Goal: Task Accomplishment & Management: Manage account settings

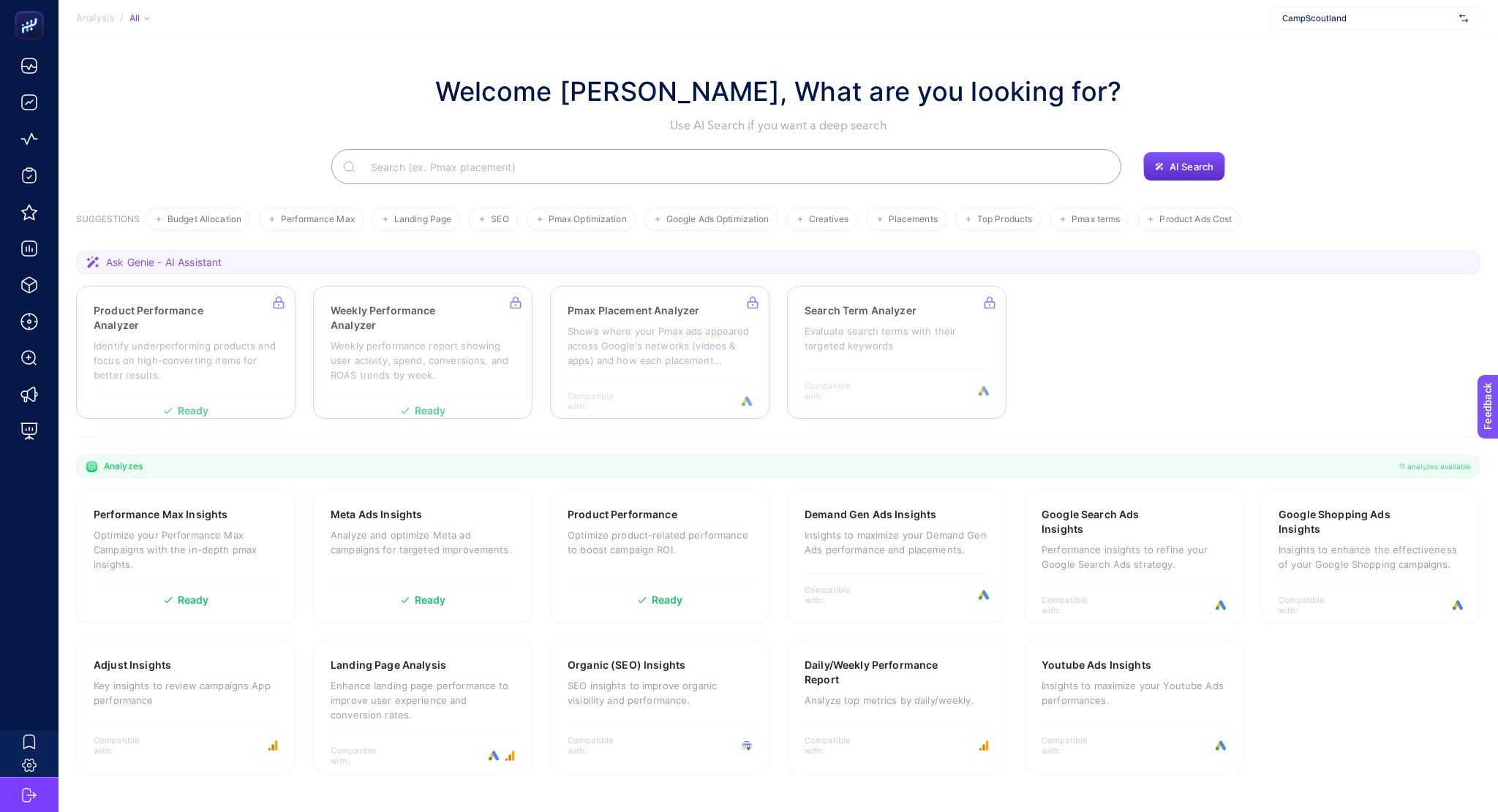
click at [1370, 19] on span "CampScoutland" at bounding box center [1367, 18] width 171 height 11
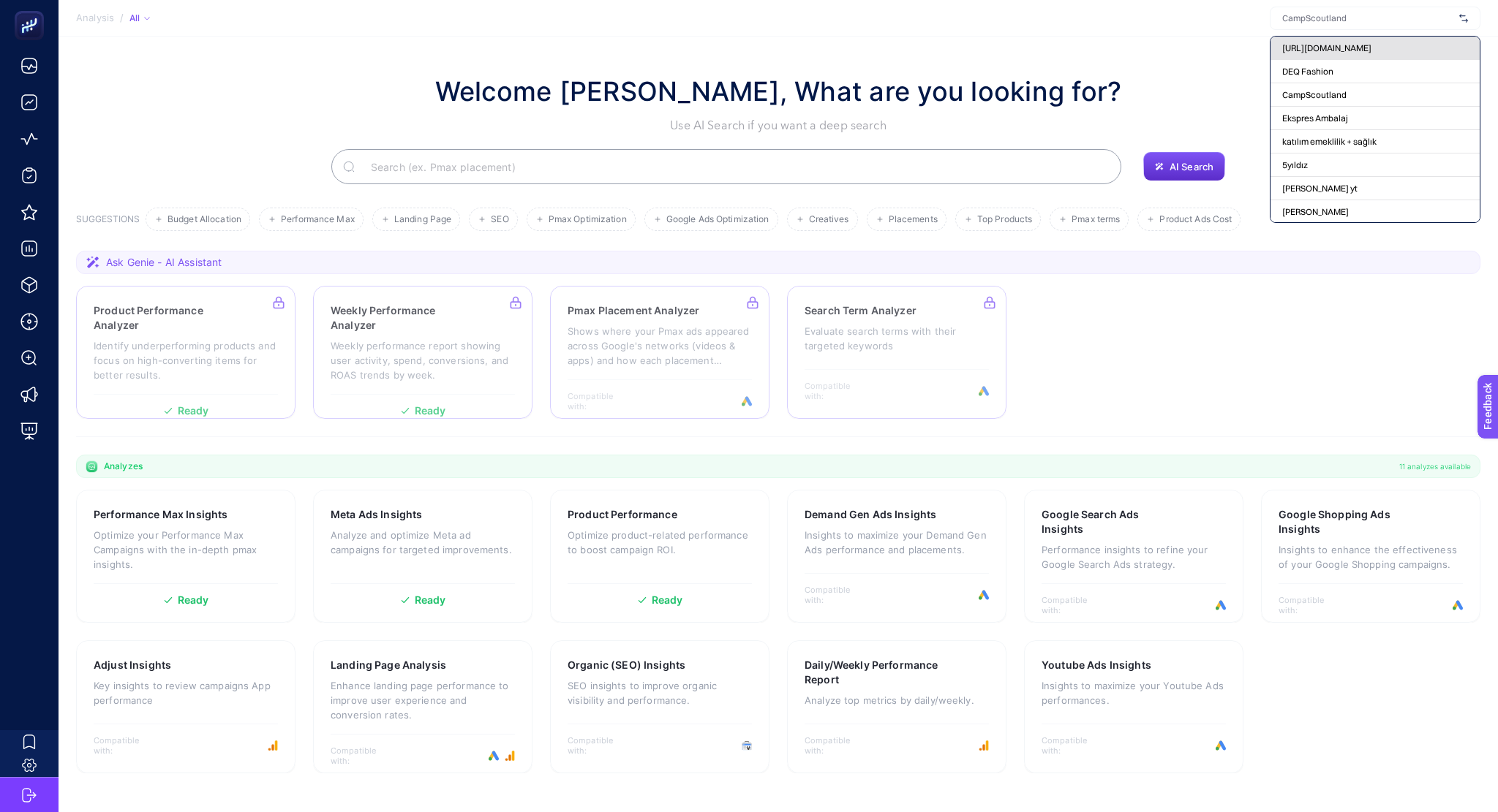
click at [1348, 42] on span "[URL][DOMAIN_NAME]" at bounding box center [1326, 48] width 89 height 11
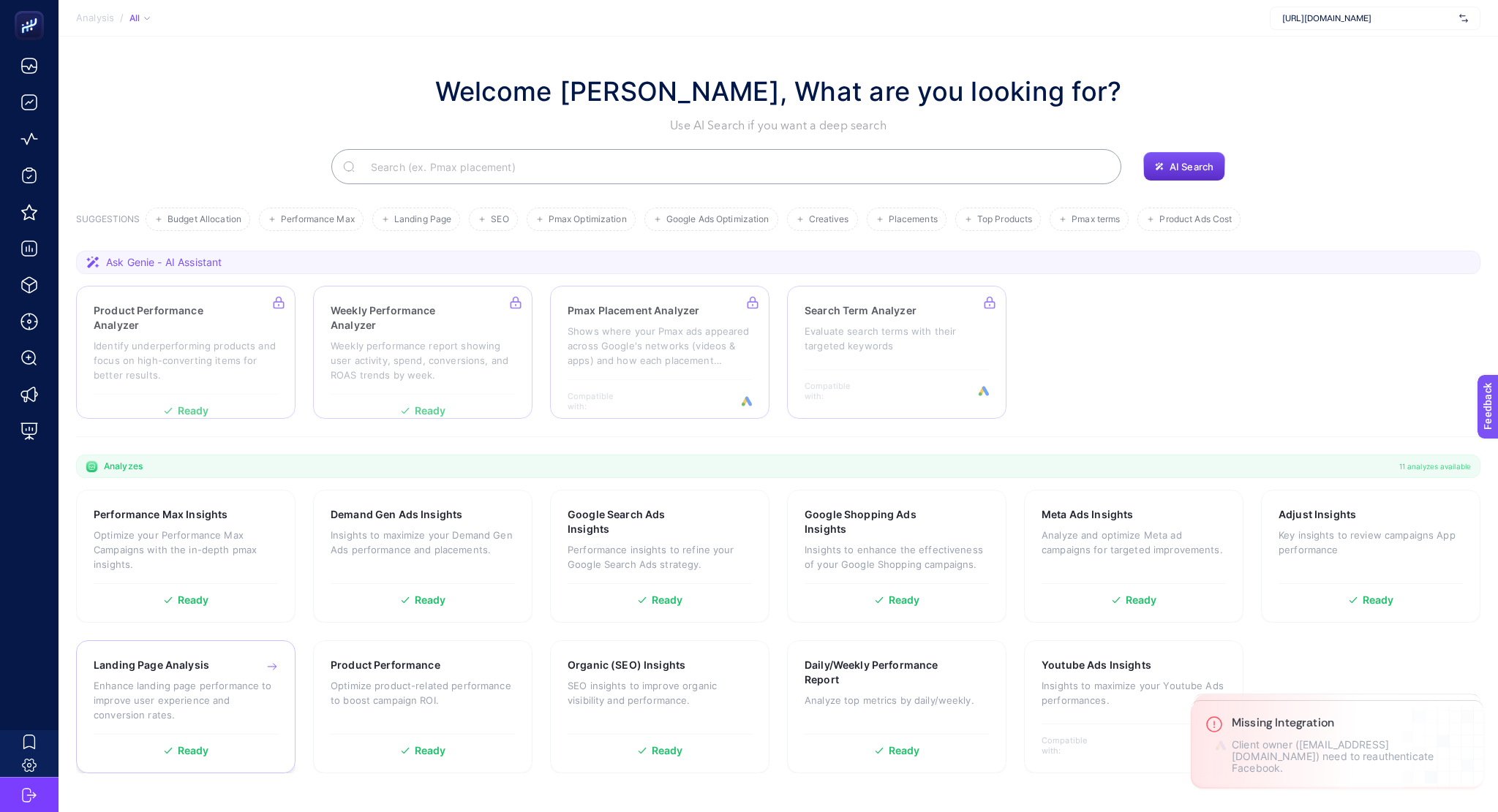
drag, startPoint x: 209, startPoint y: 714, endPoint x: 183, endPoint y: 731, distance: 31.1
click at [183, 731] on div "Landing Page Analysis Enhance landing page performance to improve user experien…" at bounding box center [185, 696] width 185 height 76
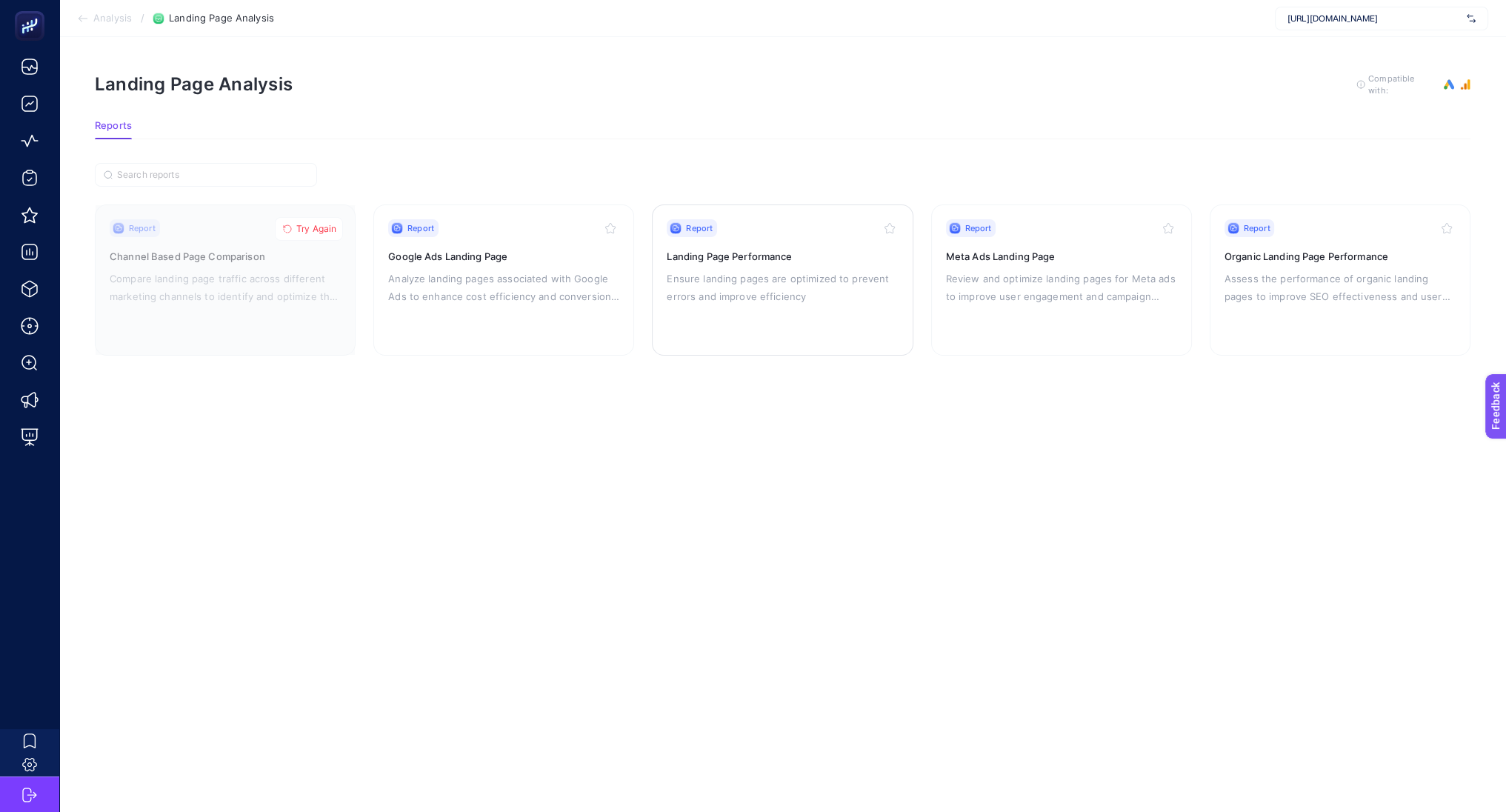
click at [776, 273] on p "Ensure landing pages are optimized to prevent errors and improve efficiency" at bounding box center [783, 286] width 232 height 35
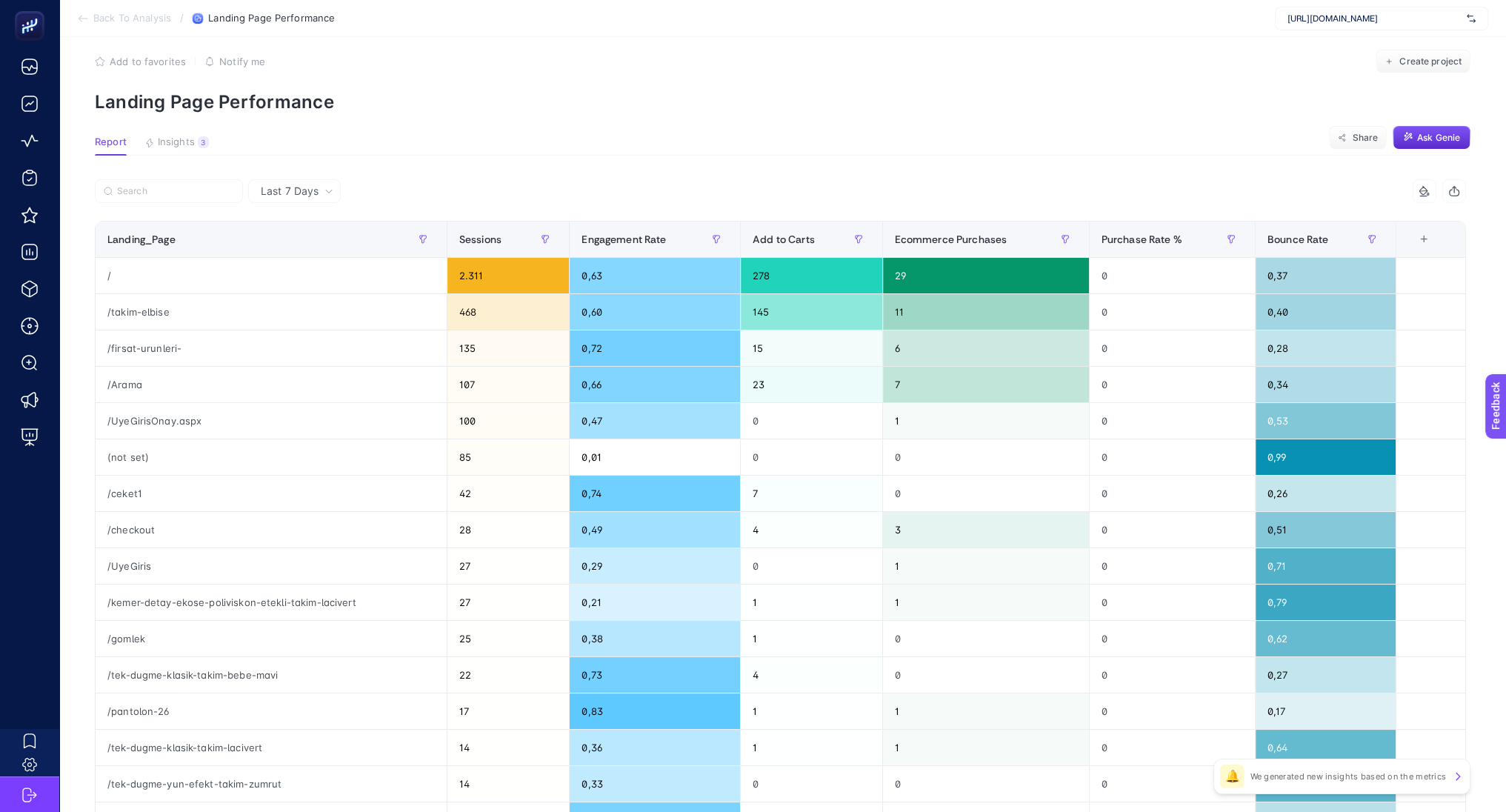
scroll to position [18, 7]
click at [125, 12] on span "Back To Analysis" at bounding box center [132, 18] width 78 height 11
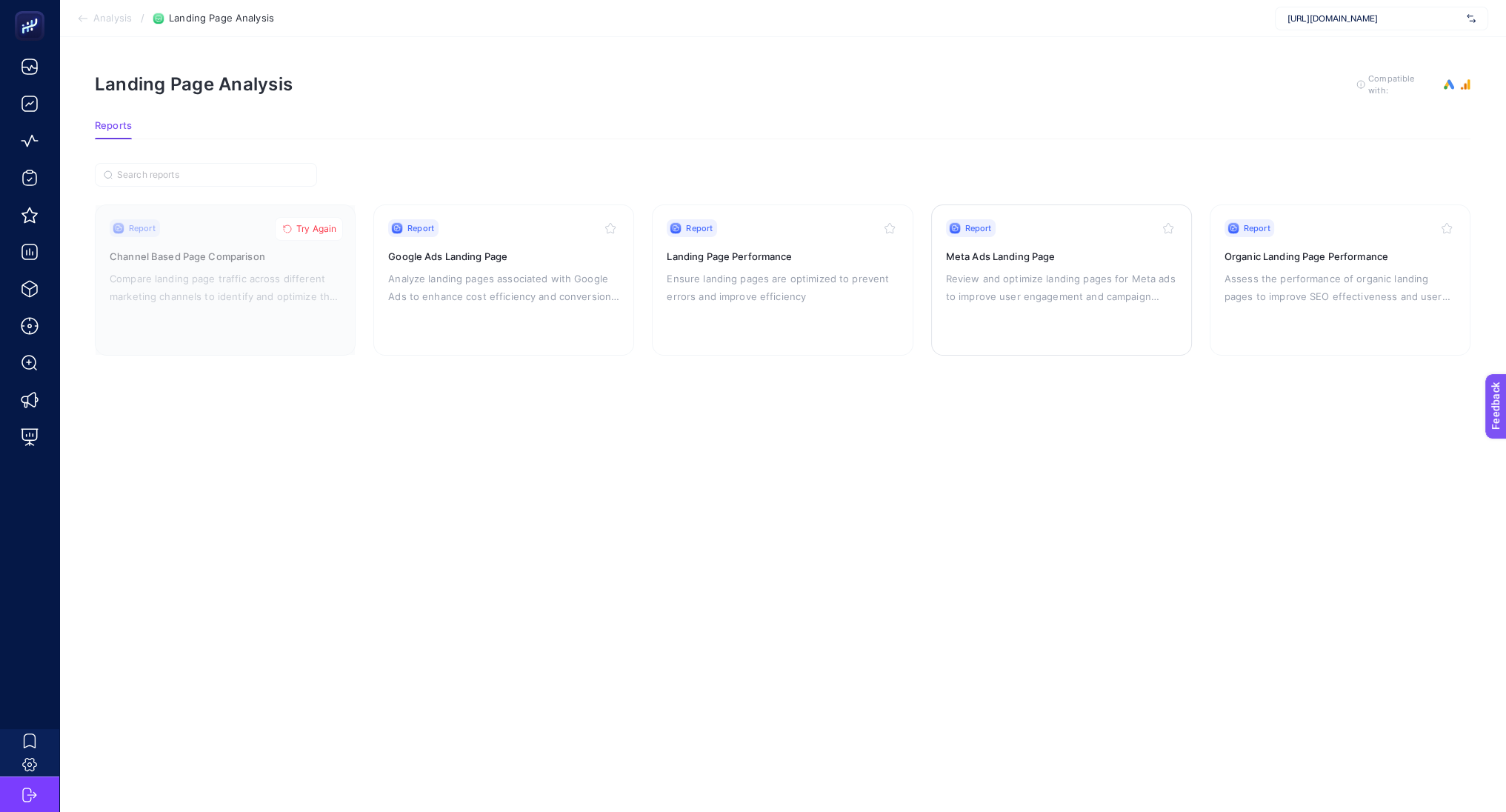
click at [1049, 309] on div "Report Meta Ads Landing Page Review and optimize landing pages for Meta ads to …" at bounding box center [1062, 280] width 232 height 121
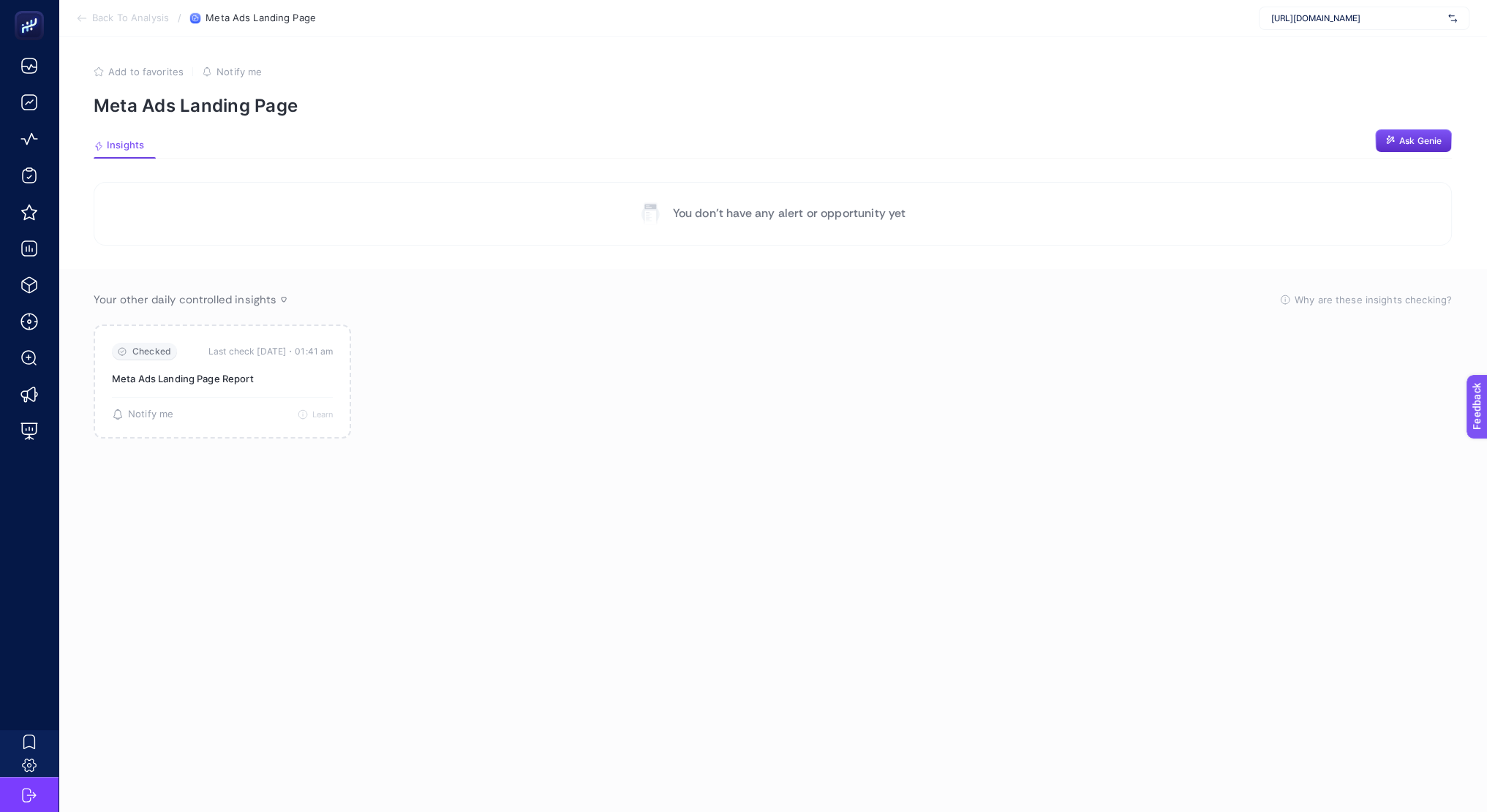
click at [773, 238] on section "You don’t have any alert or opportunity yet" at bounding box center [773, 214] width 1359 height 64
click at [139, 337] on div "Checked Last check [DATE]・01:41 am Meta Ads Landing Page Report 🔔 There is no a…" at bounding box center [222, 389] width 258 height 127
click at [128, 421] on span "Notify me" at bounding box center [151, 427] width 45 height 11
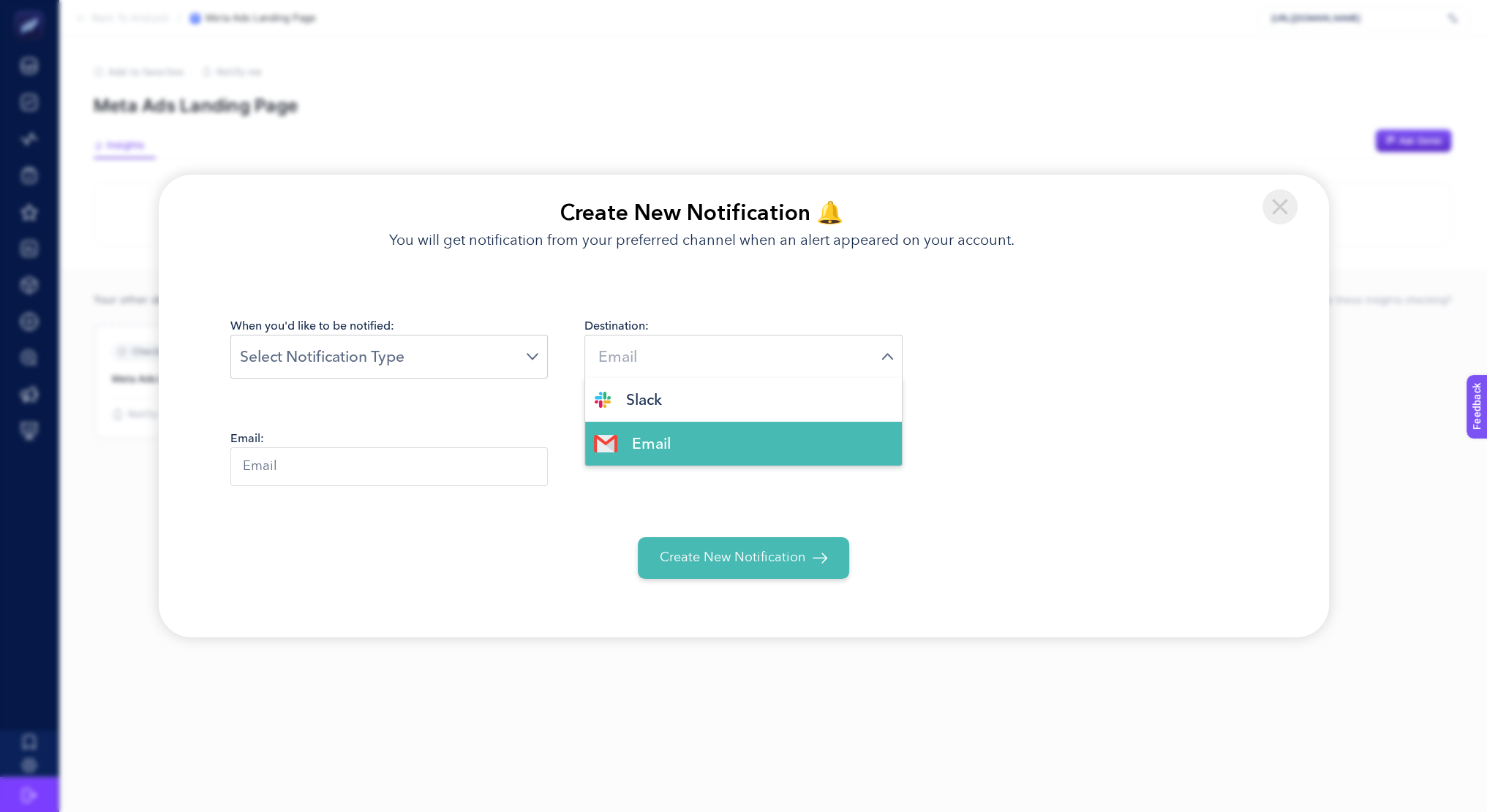
click at [655, 358] on input "Search for option" at bounding box center [737, 356] width 287 height 22
click at [691, 397] on li "Slack" at bounding box center [743, 400] width 317 height 44
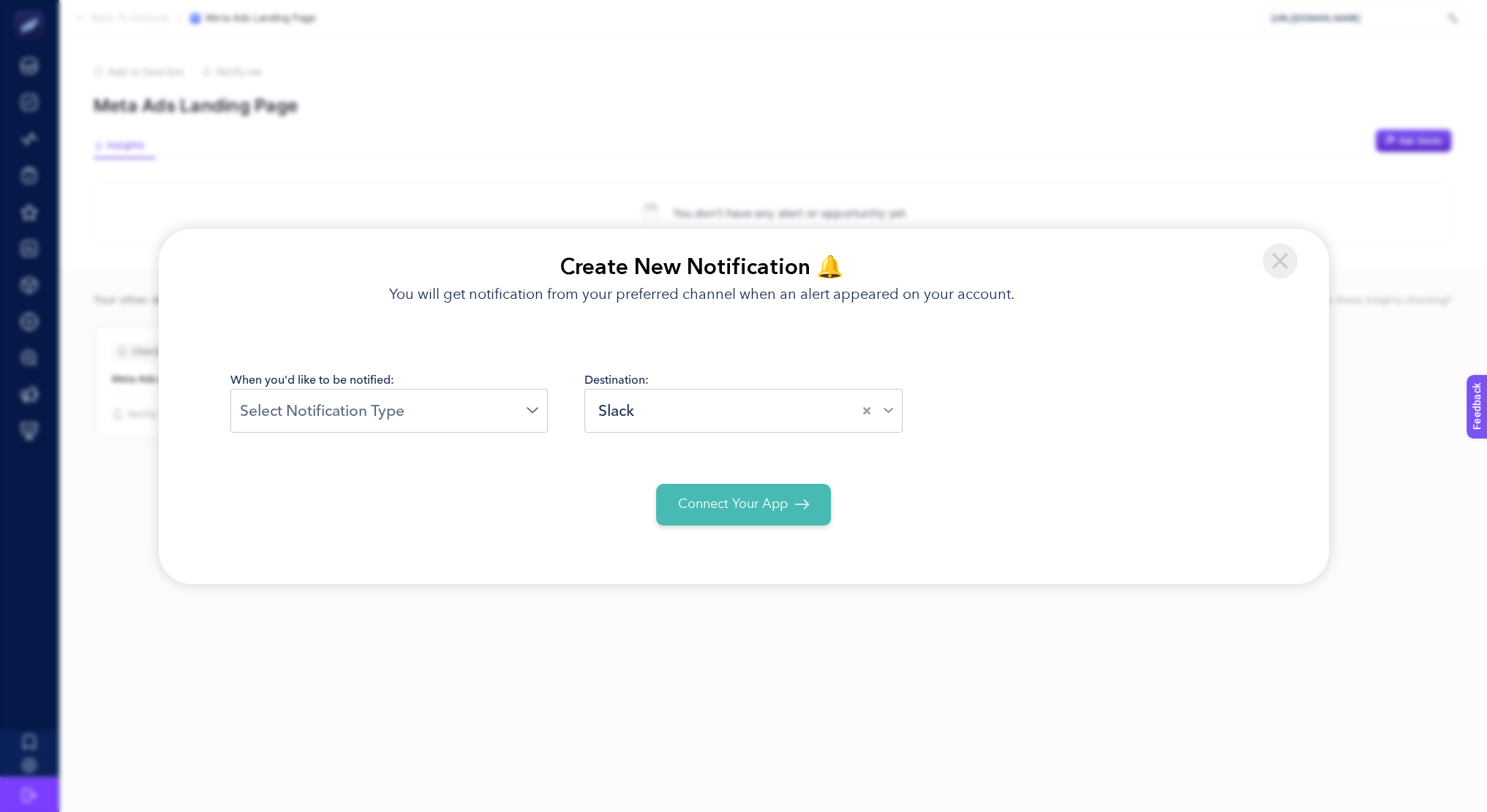
click at [450, 431] on div "Loading..." at bounding box center [390, 410] width 319 height 44
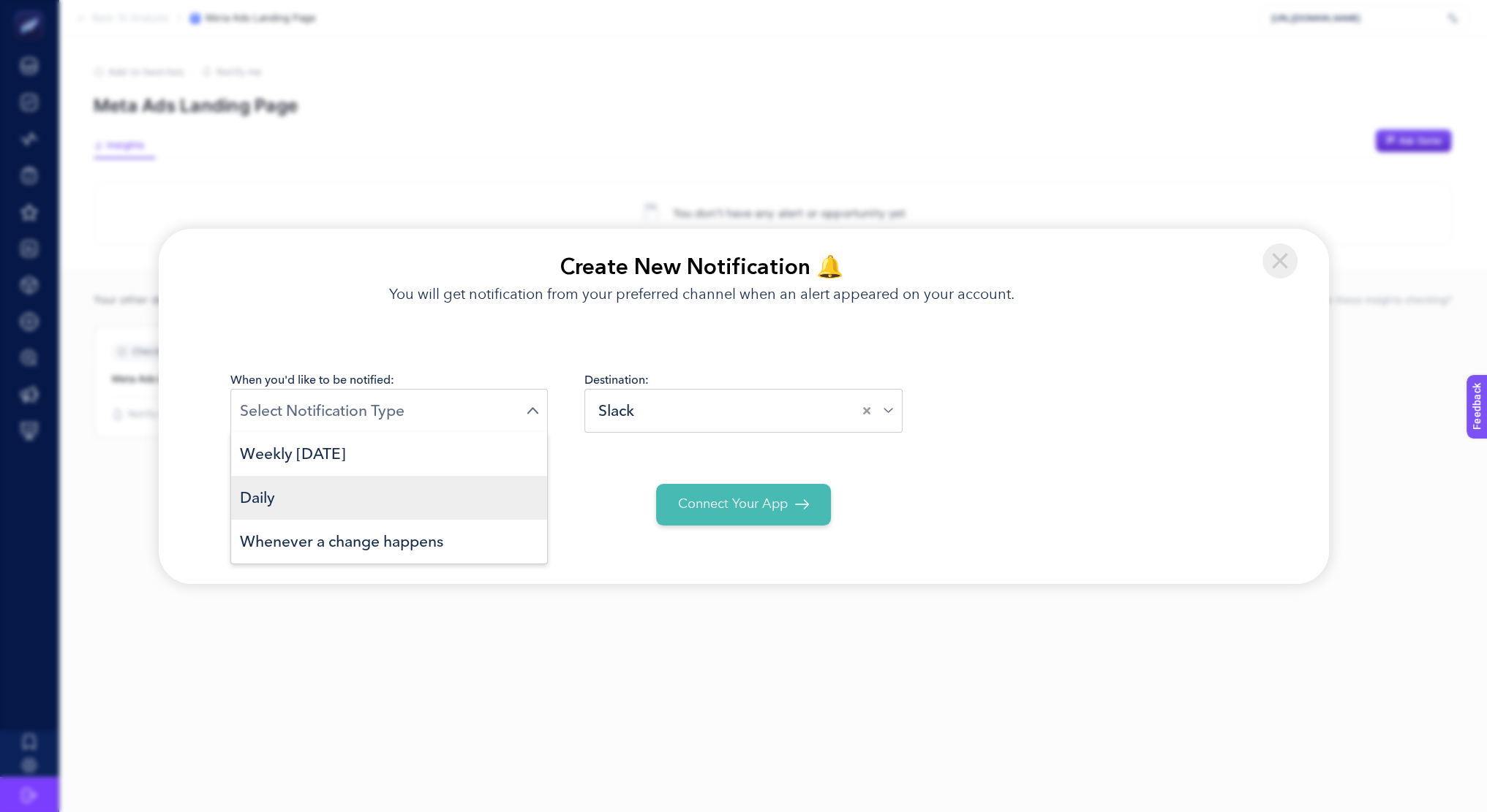
click at [412, 487] on li "Daily" at bounding box center [390, 497] width 317 height 44
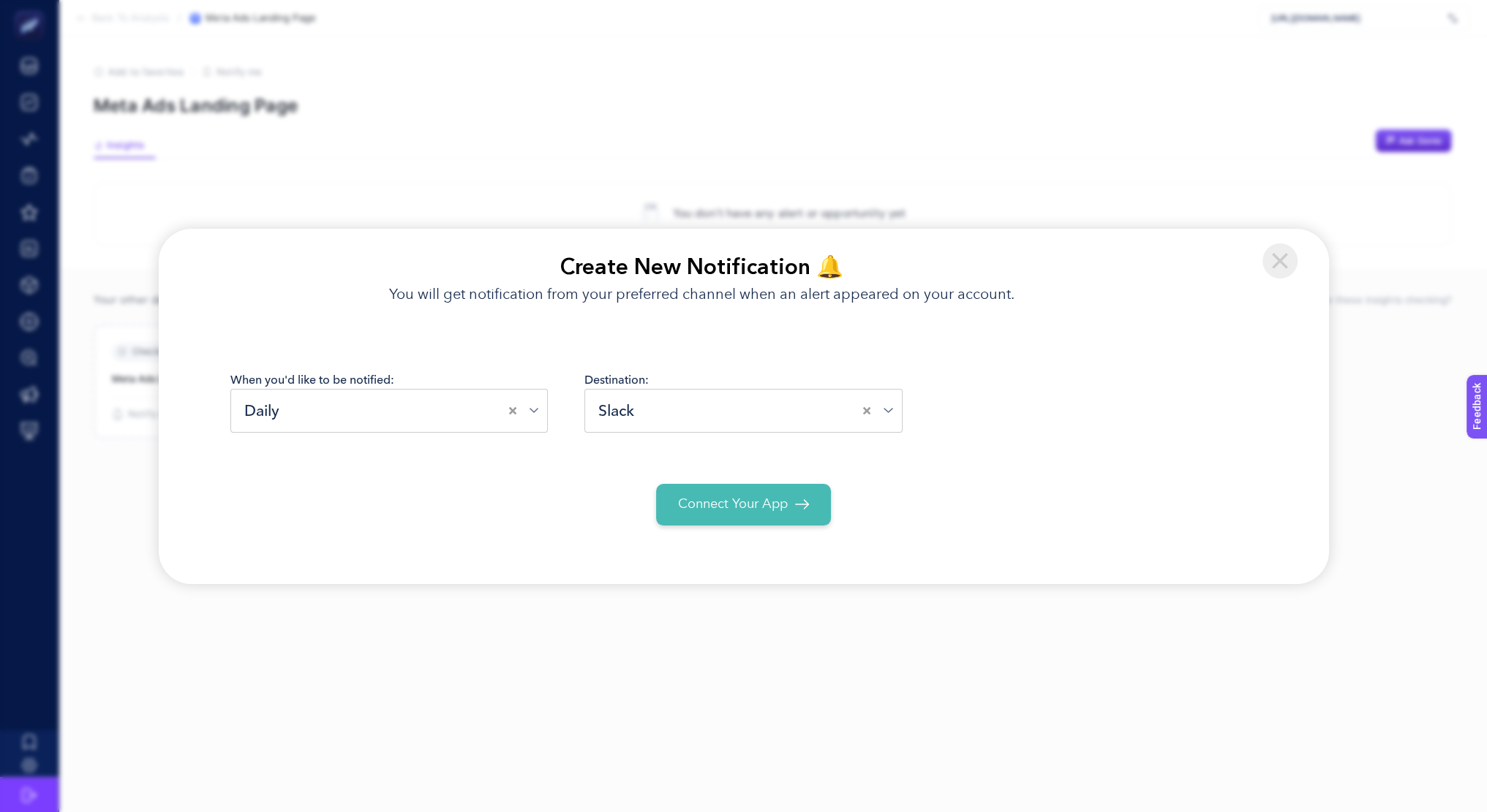
click at [774, 509] on span "Connect Your App" at bounding box center [733, 504] width 110 height 20
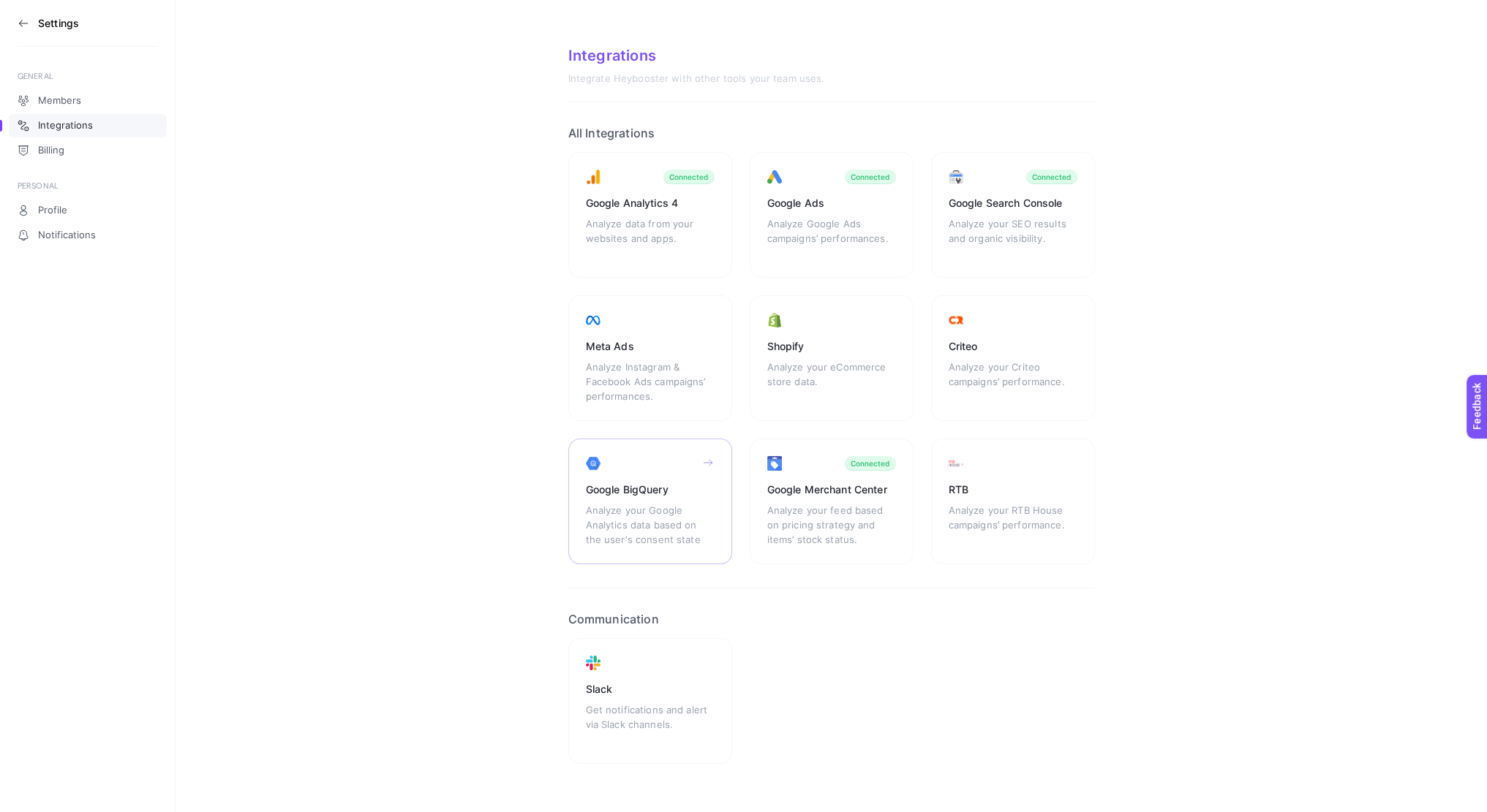
scroll to position [22, 0]
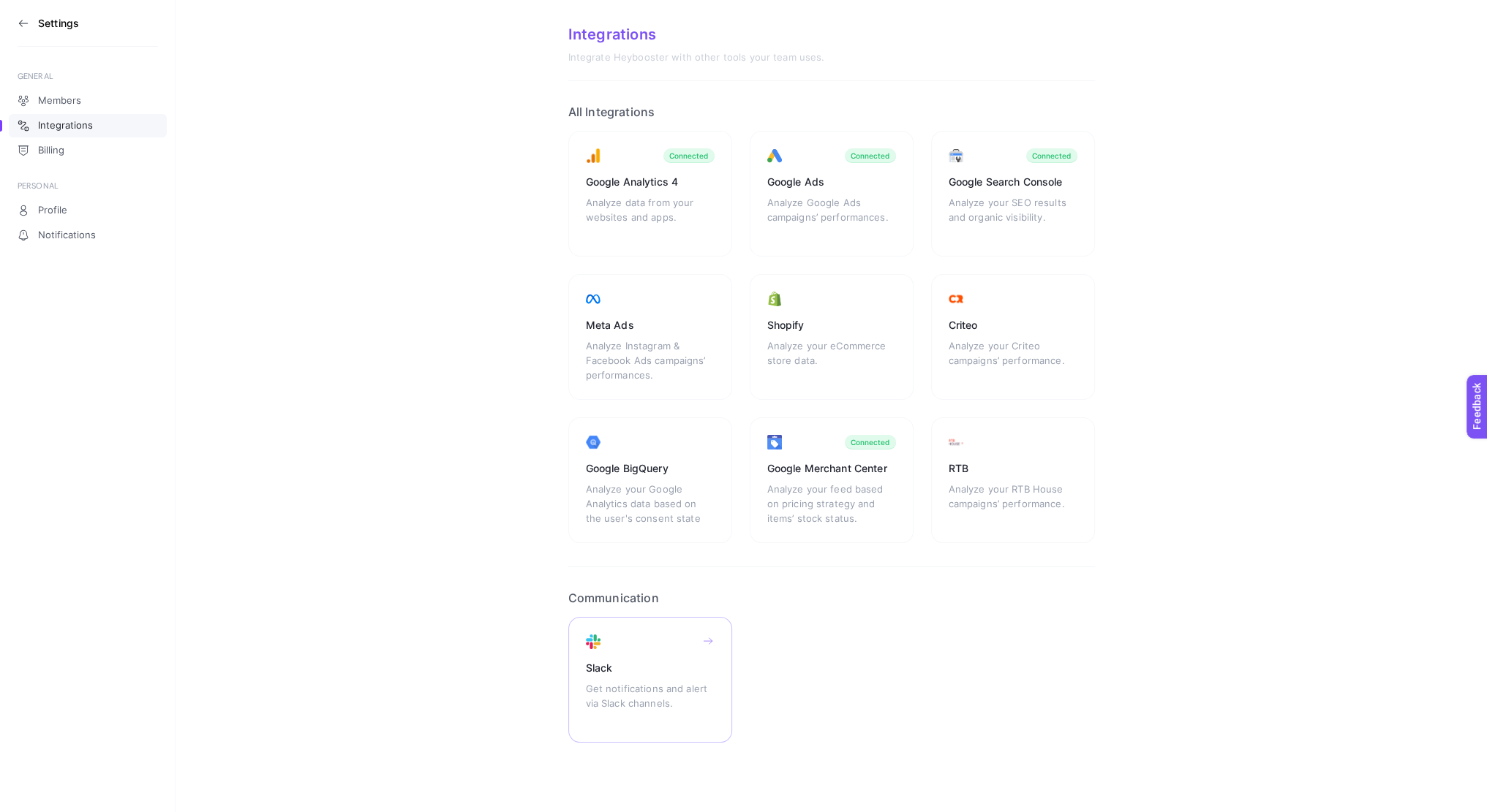
click at [642, 714] on div "Get notifications and alert via Slack channels." at bounding box center [649, 703] width 128 height 44
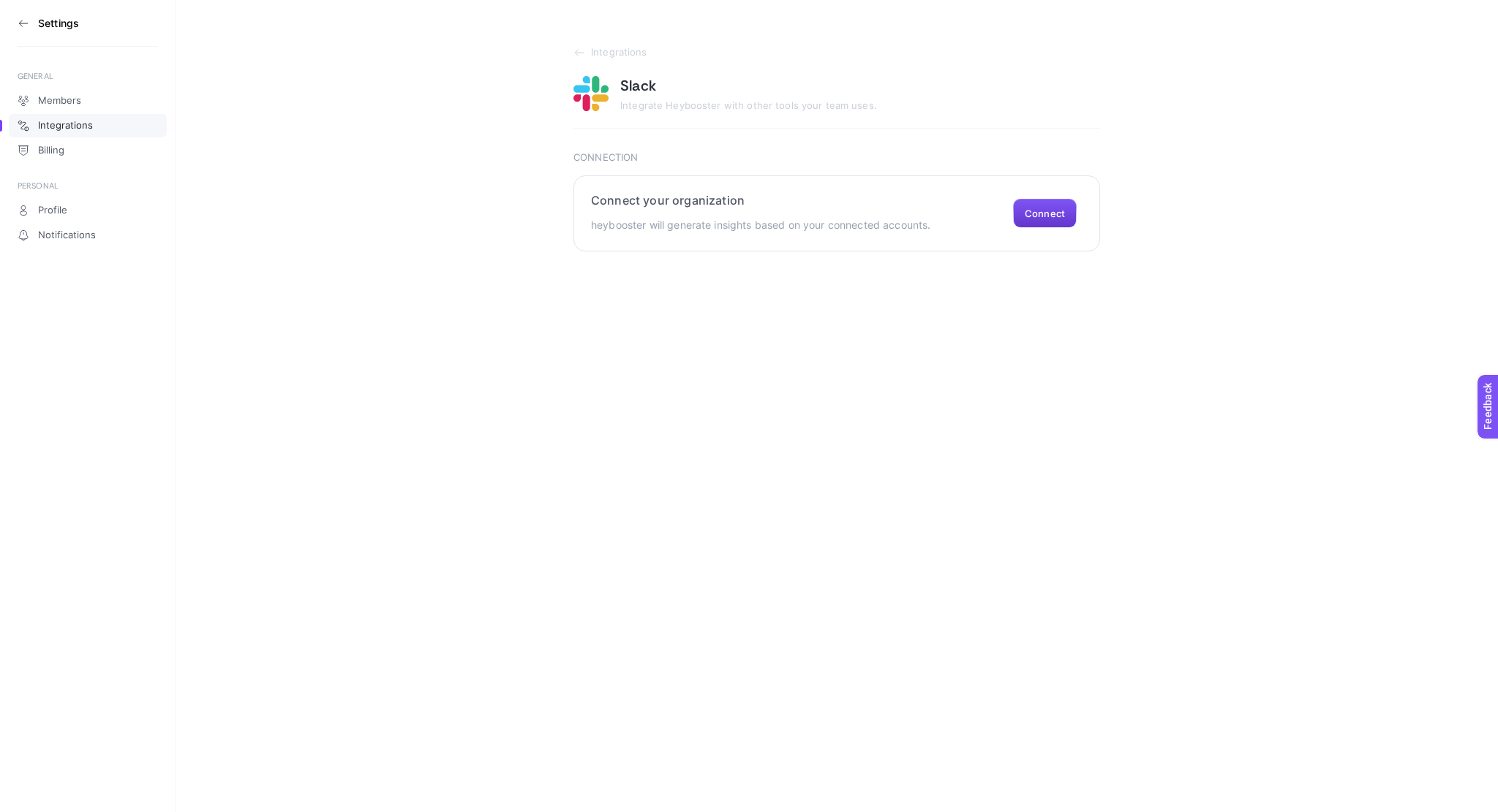
click at [1041, 219] on button "Connect" at bounding box center [1045, 213] width 64 height 29
click at [1363, 773] on p "Please contact the account owner." at bounding box center [1333, 767] width 202 height 12
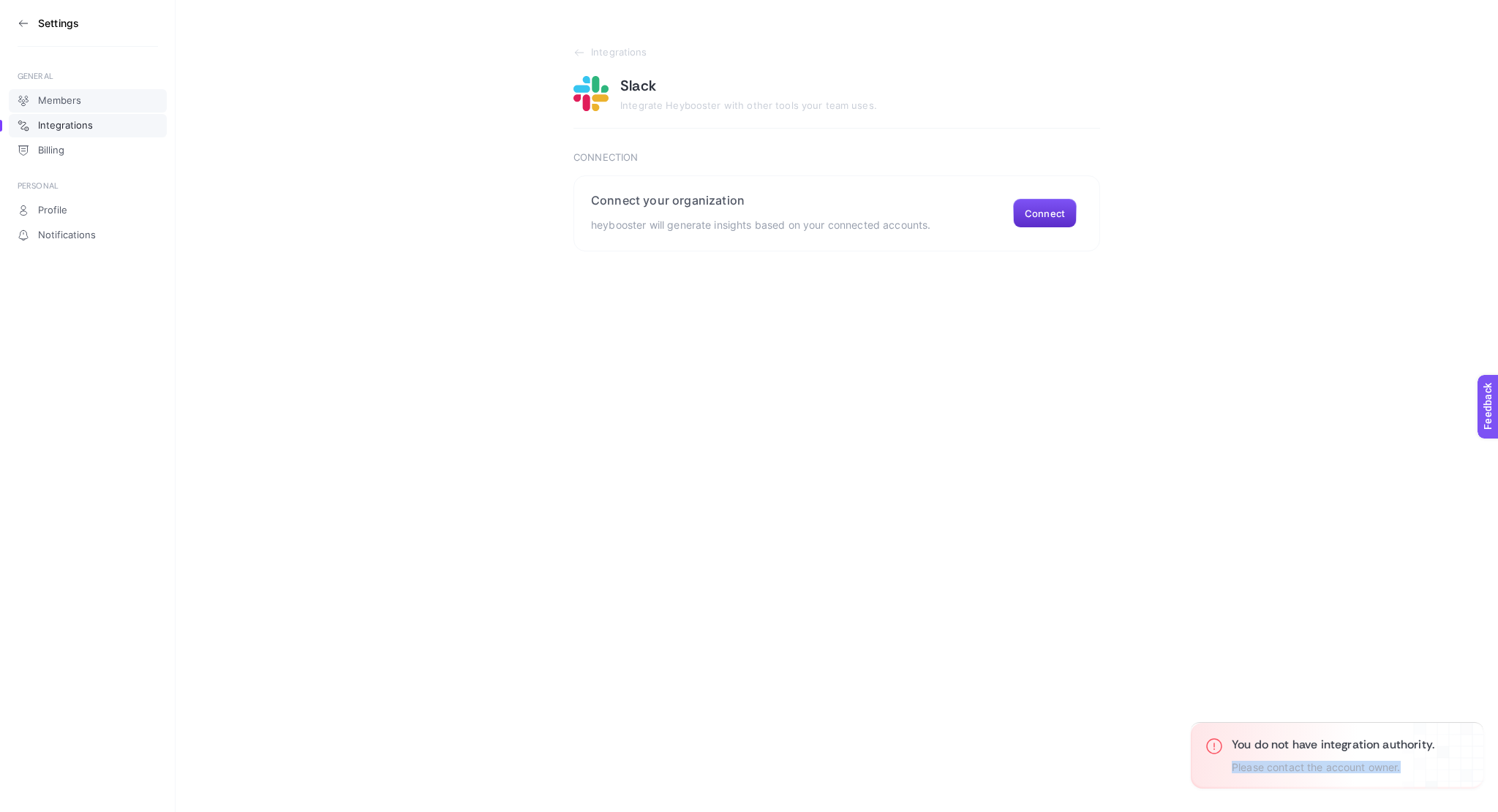
click at [71, 104] on span "Members" at bounding box center [60, 100] width 43 height 11
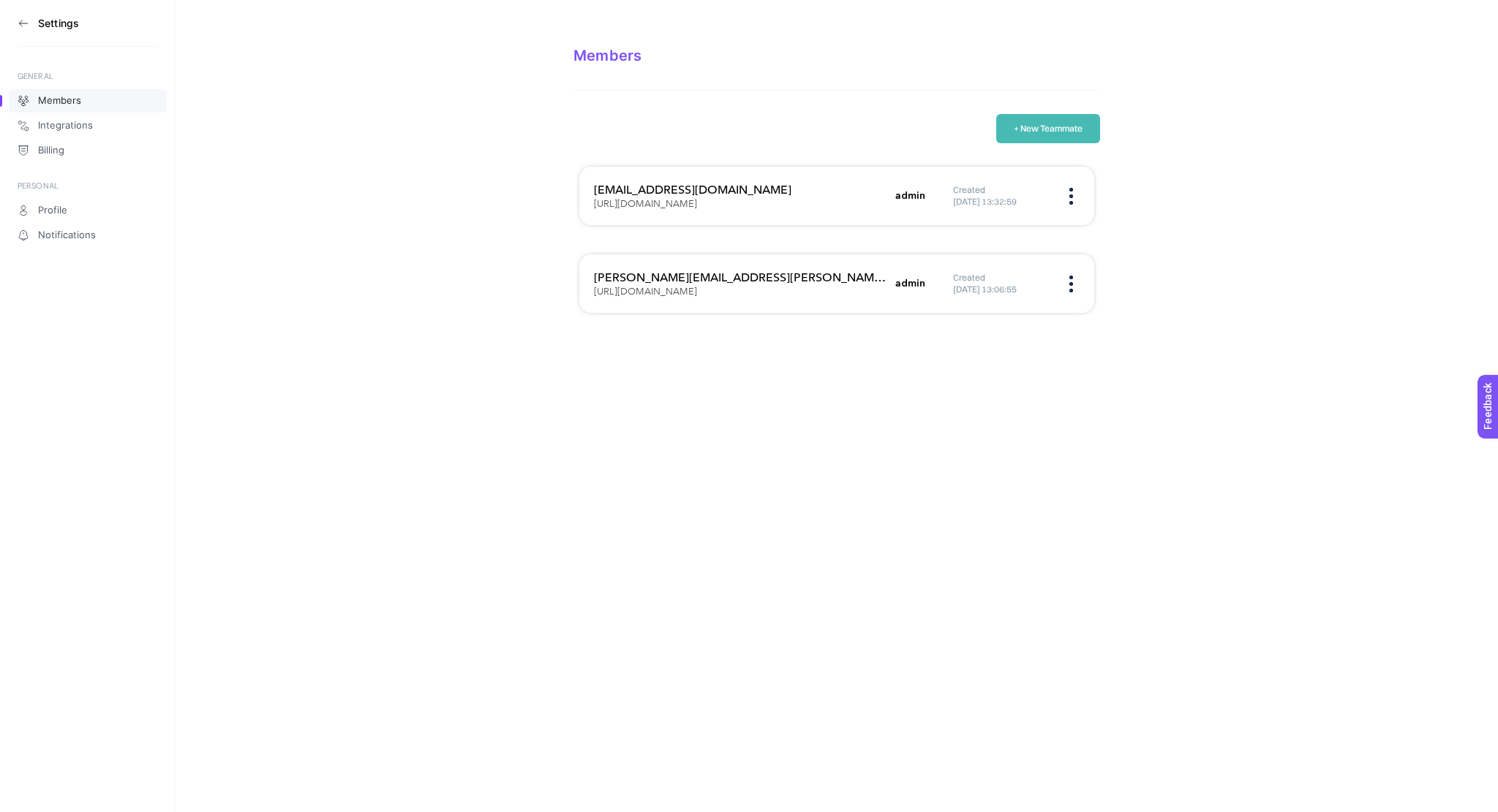
click at [1069, 201] on img at bounding box center [1071, 197] width 4 height 17
drag, startPoint x: 1001, startPoint y: 242, endPoint x: 974, endPoint y: 242, distance: 27.0
click at [974, 242] on span "Remove" at bounding box center [988, 242] width 117 height 32
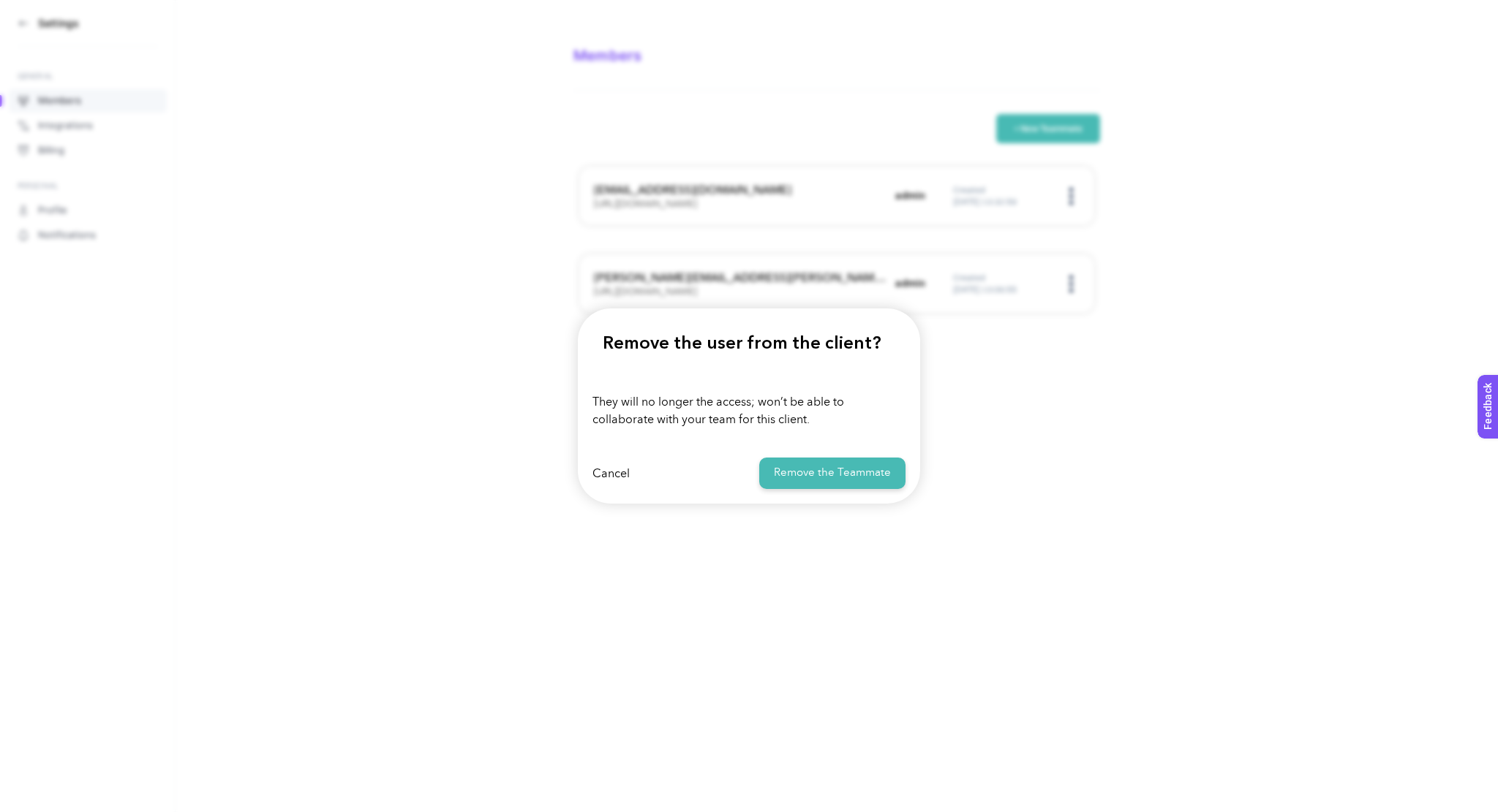
click at [823, 464] on button "Remove the Teammate" at bounding box center [832, 474] width 146 height 32
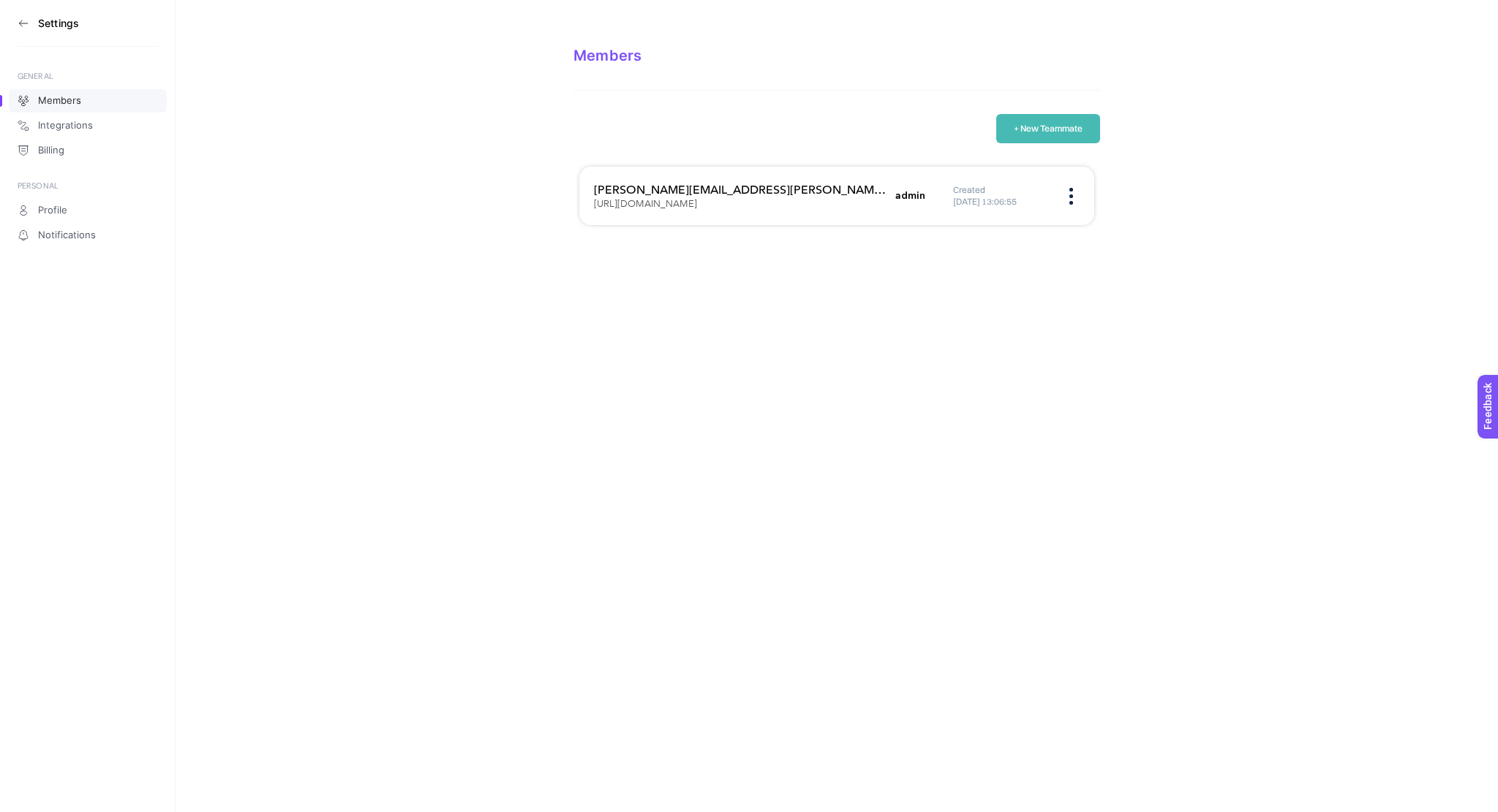
click at [19, 25] on icon at bounding box center [23, 23] width 11 height 11
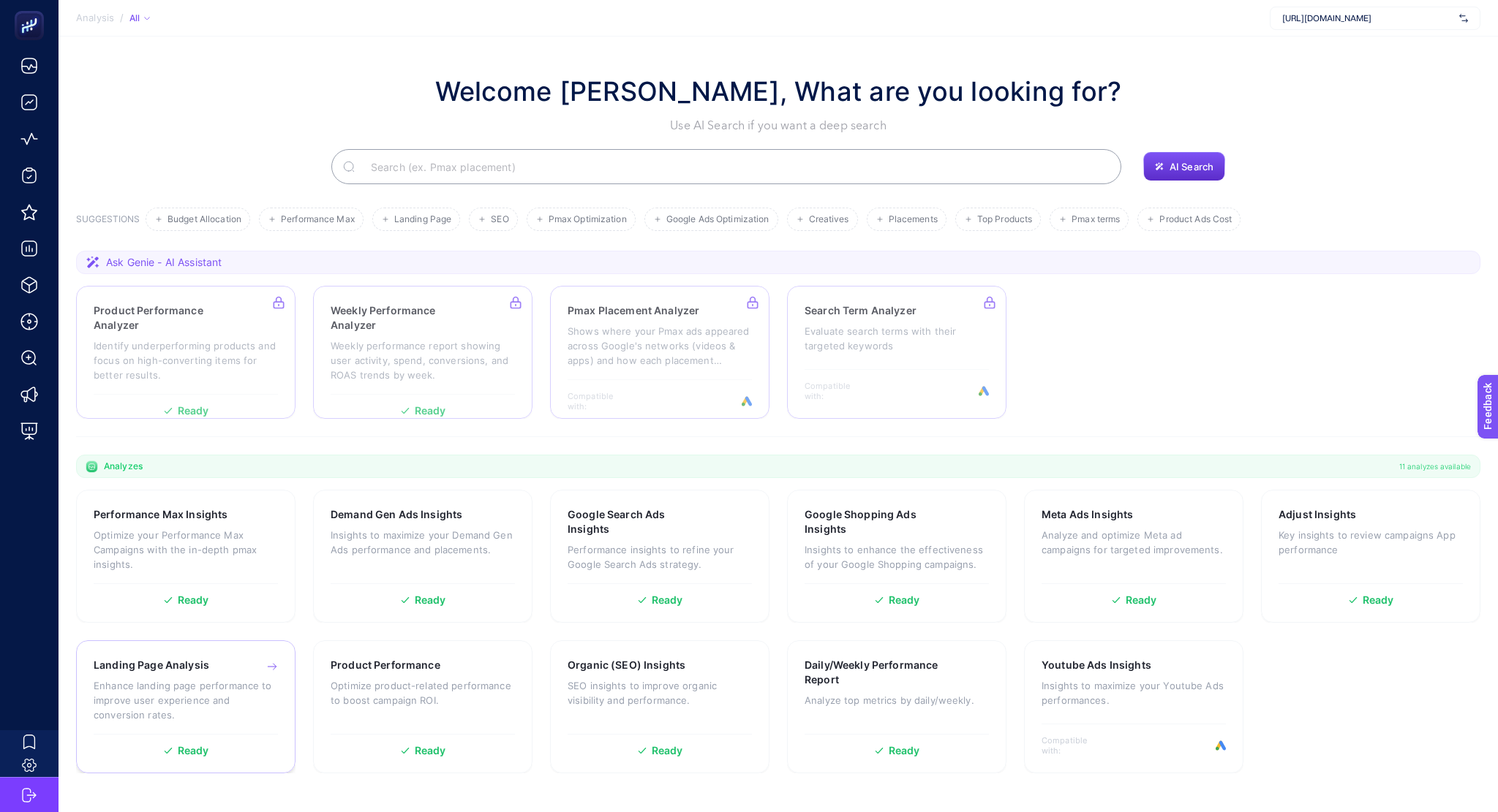
click at [231, 681] on p "Enhance landing page performance to improve user experience and conversion rate…" at bounding box center [185, 700] width 185 height 44
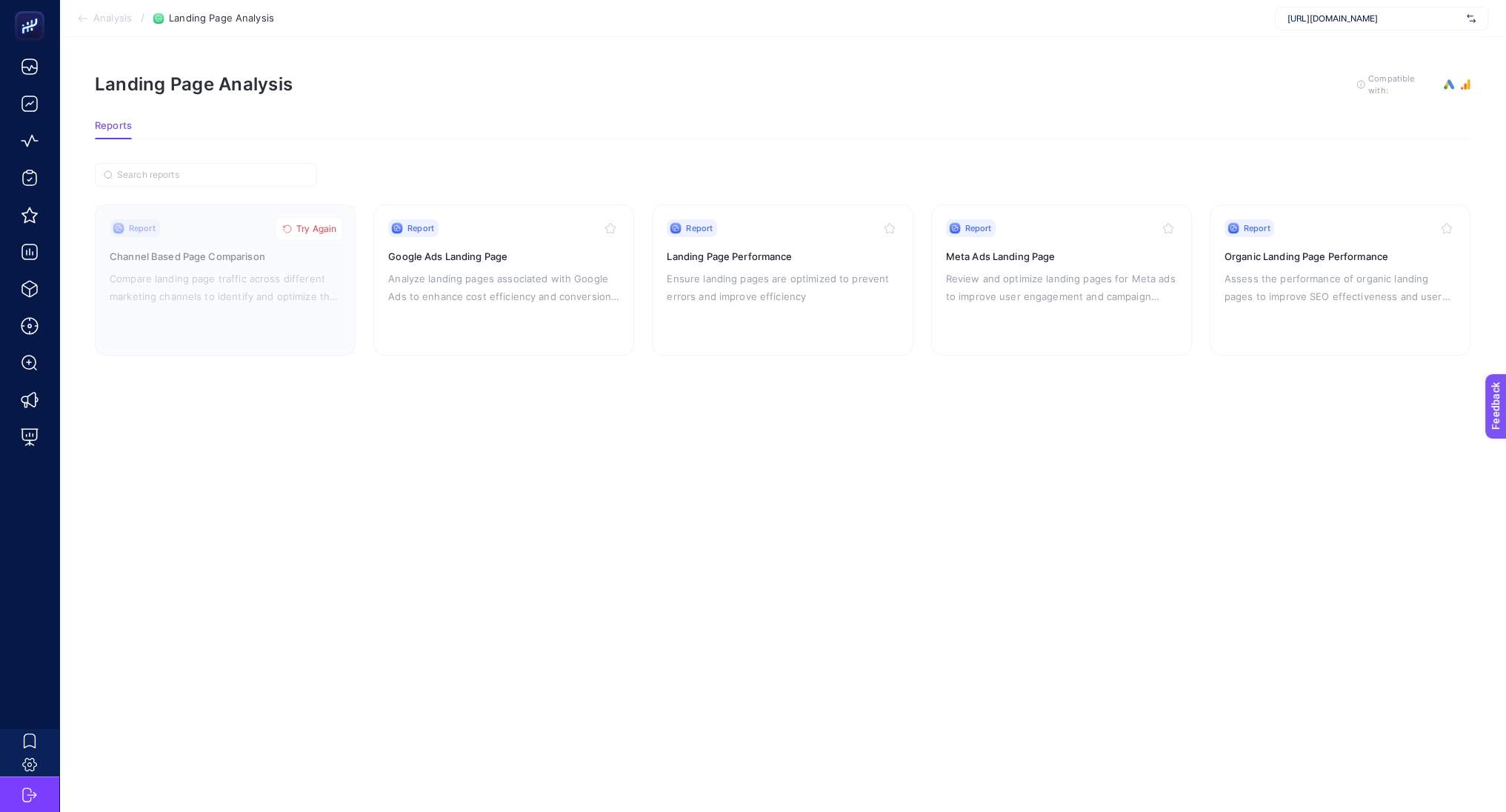
click at [121, 21] on span "Analysis" at bounding box center [112, 18] width 39 height 11
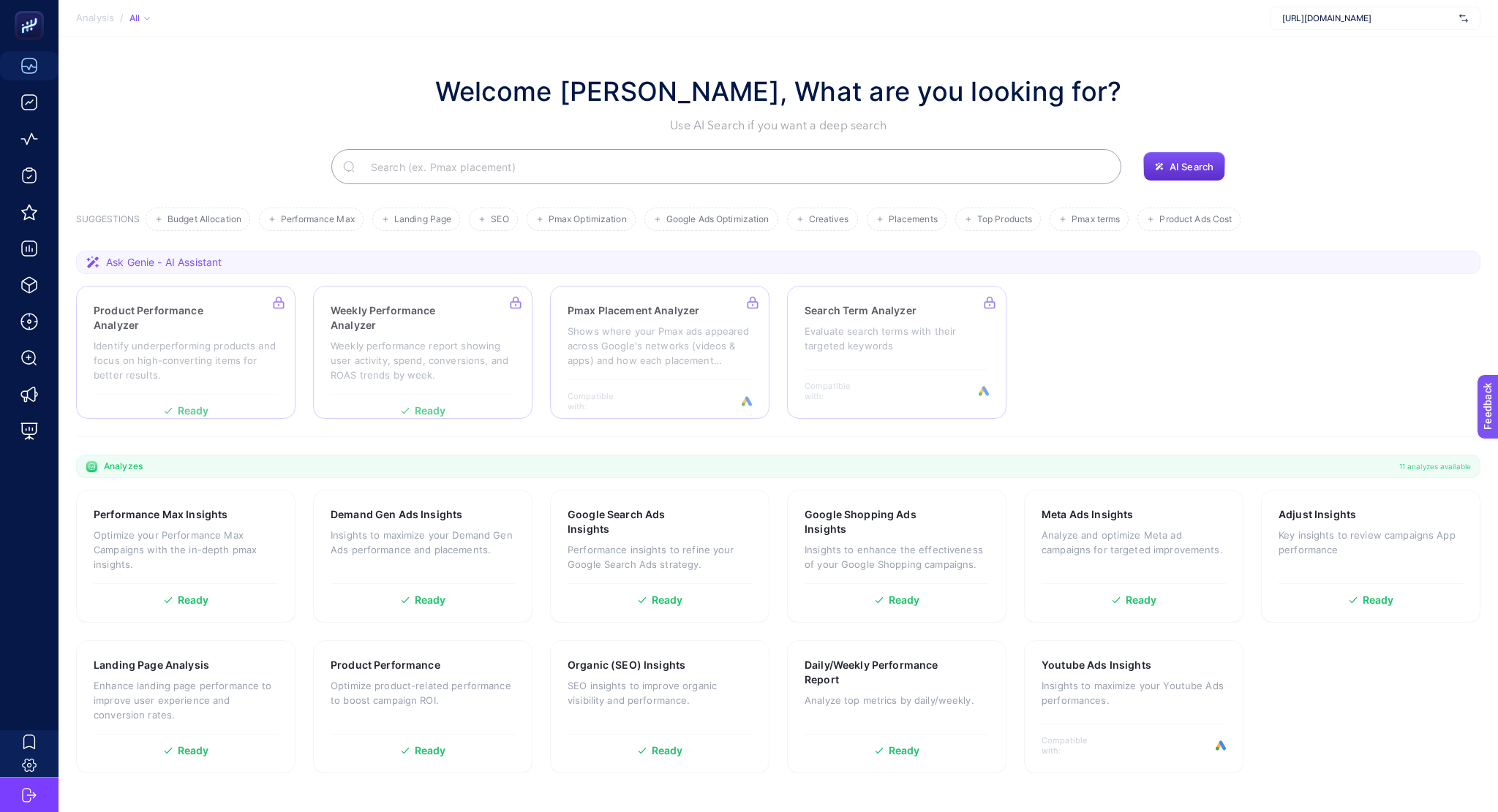
click at [659, 174] on input "Search" at bounding box center [734, 167] width 750 height 41
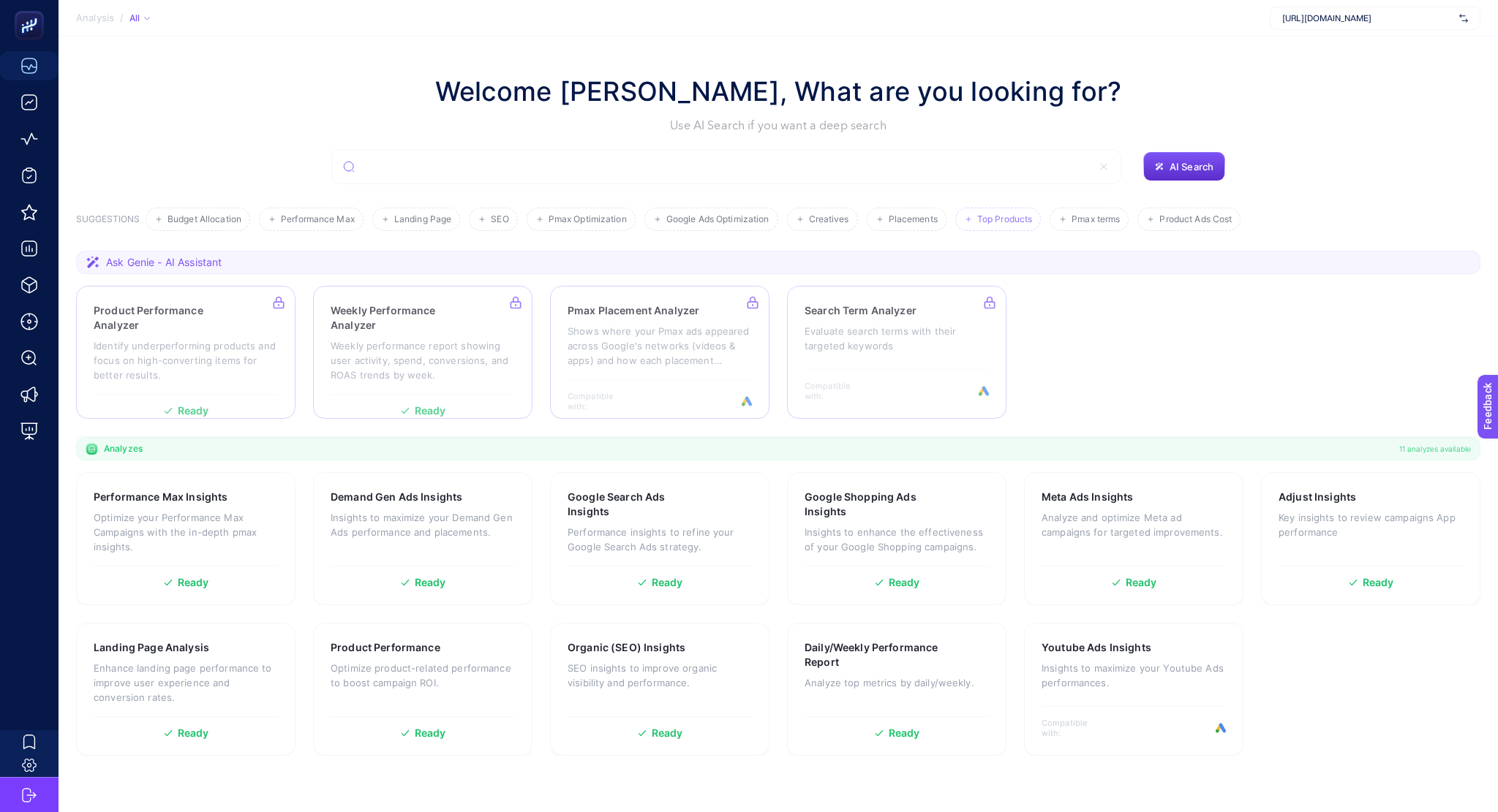
click at [1000, 219] on span "Top Products" at bounding box center [1004, 220] width 55 height 11
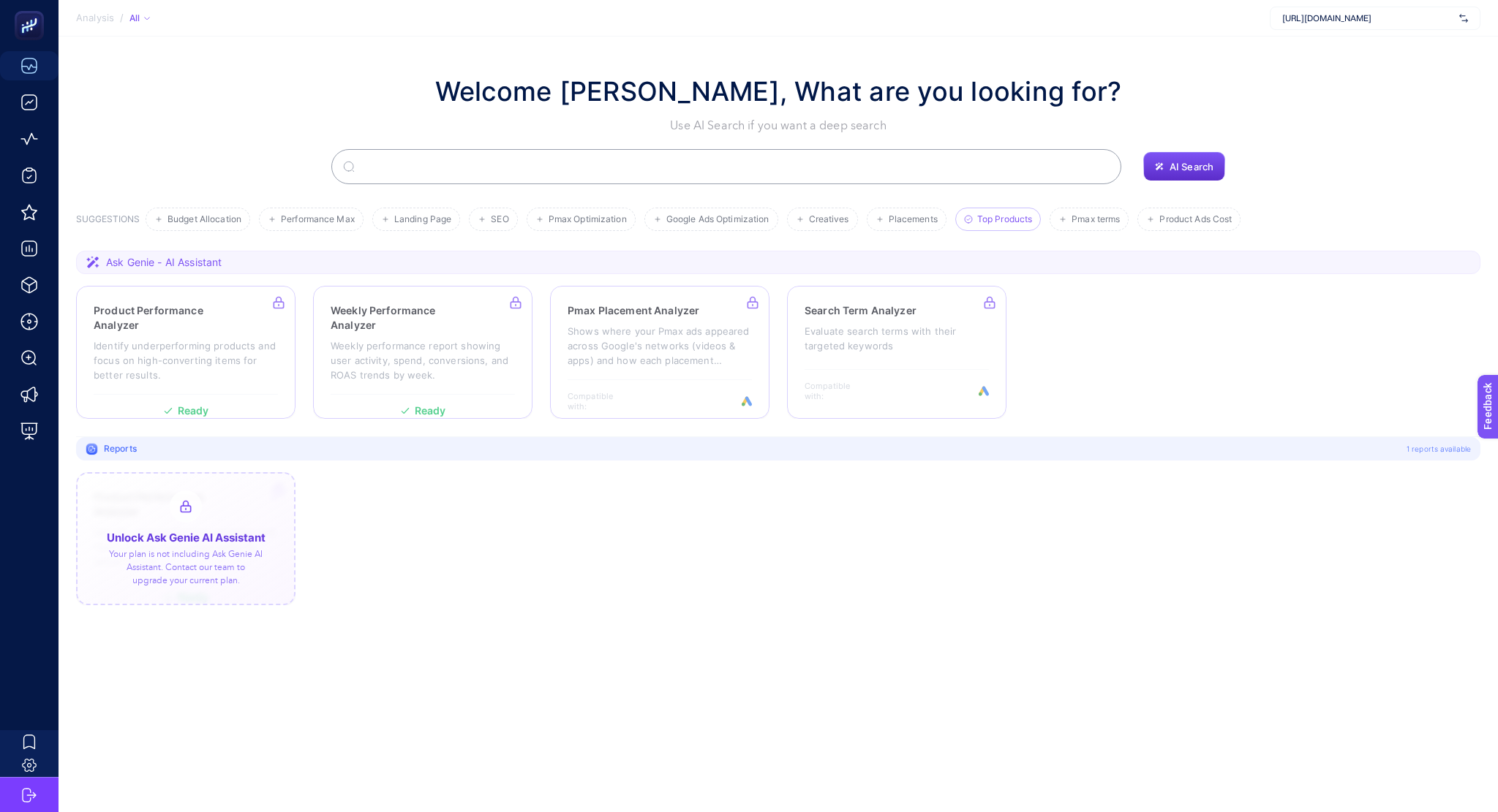
click at [205, 535] on div at bounding box center [185, 539] width 219 height 133
click at [914, 228] on li "Placements" at bounding box center [906, 219] width 80 height 23
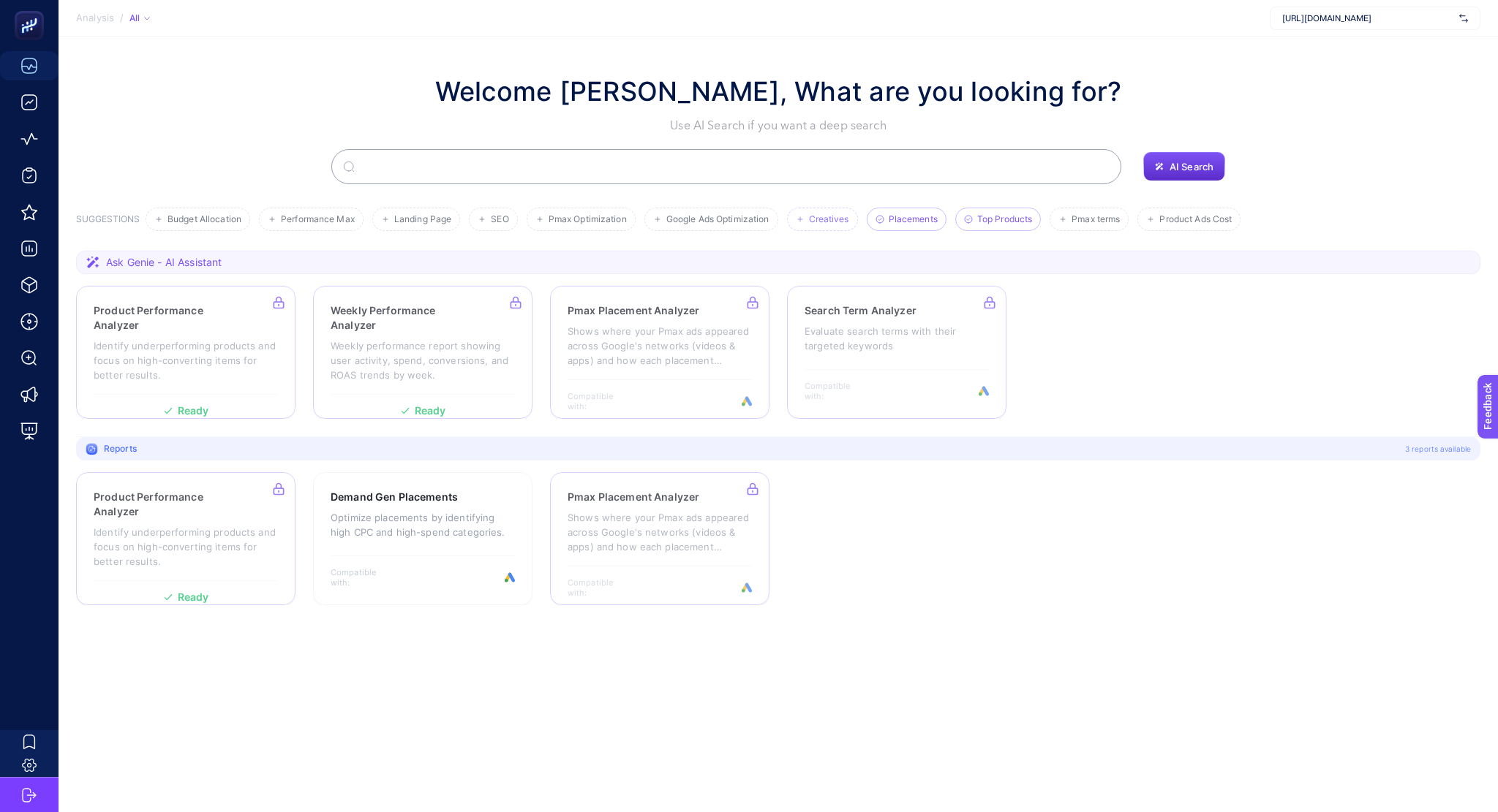
click at [834, 214] on span "Creatives" at bounding box center [828, 220] width 40 height 11
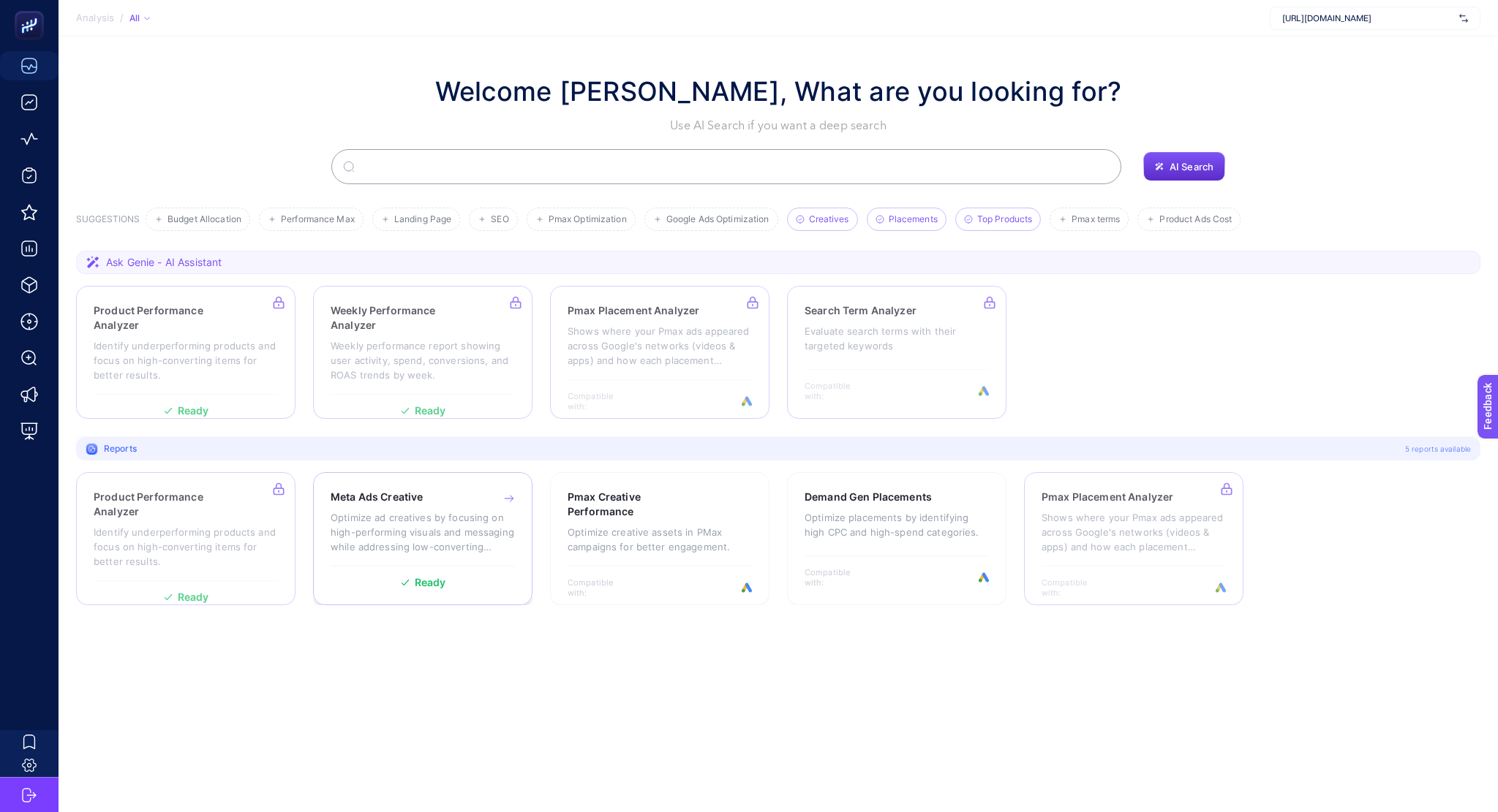
click at [448, 511] on p "Optimize ad creatives by focusing on high-performing visuals and messaging whil…" at bounding box center [423, 532] width 185 height 44
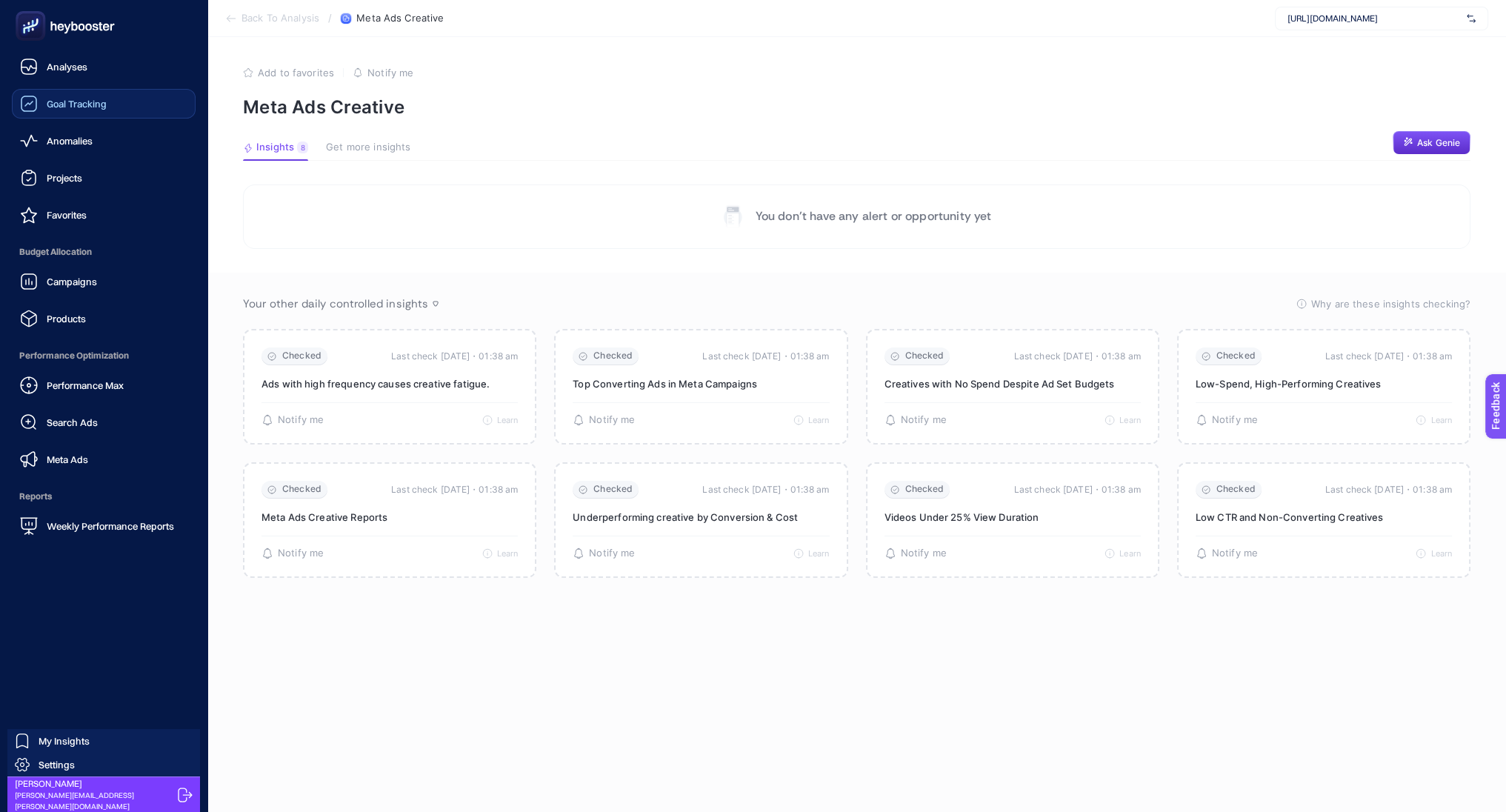
click at [74, 111] on div "Goal Tracking" at bounding box center [63, 103] width 86 height 18
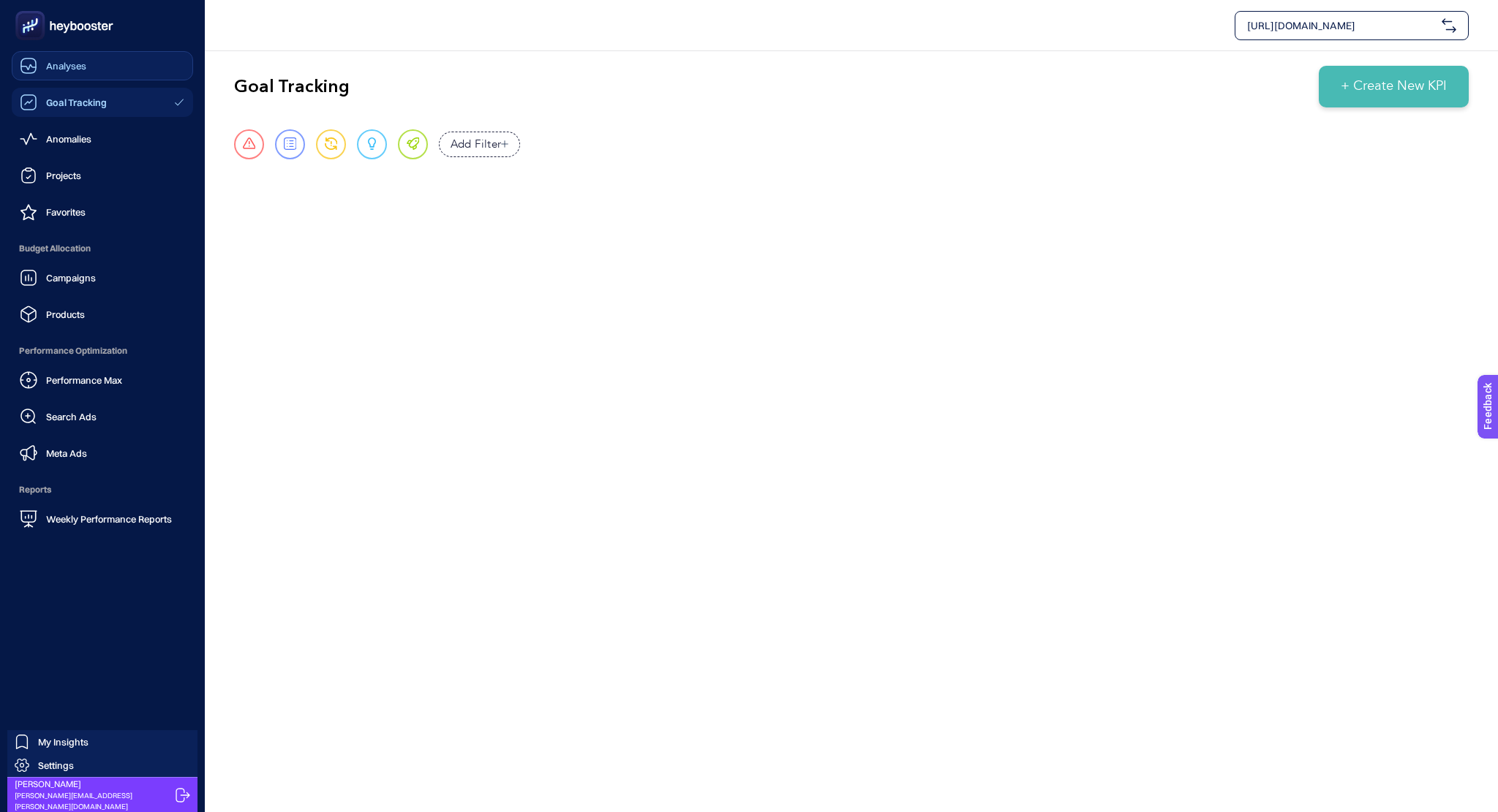
click at [18, 74] on link "Analyses" at bounding box center [102, 66] width 182 height 29
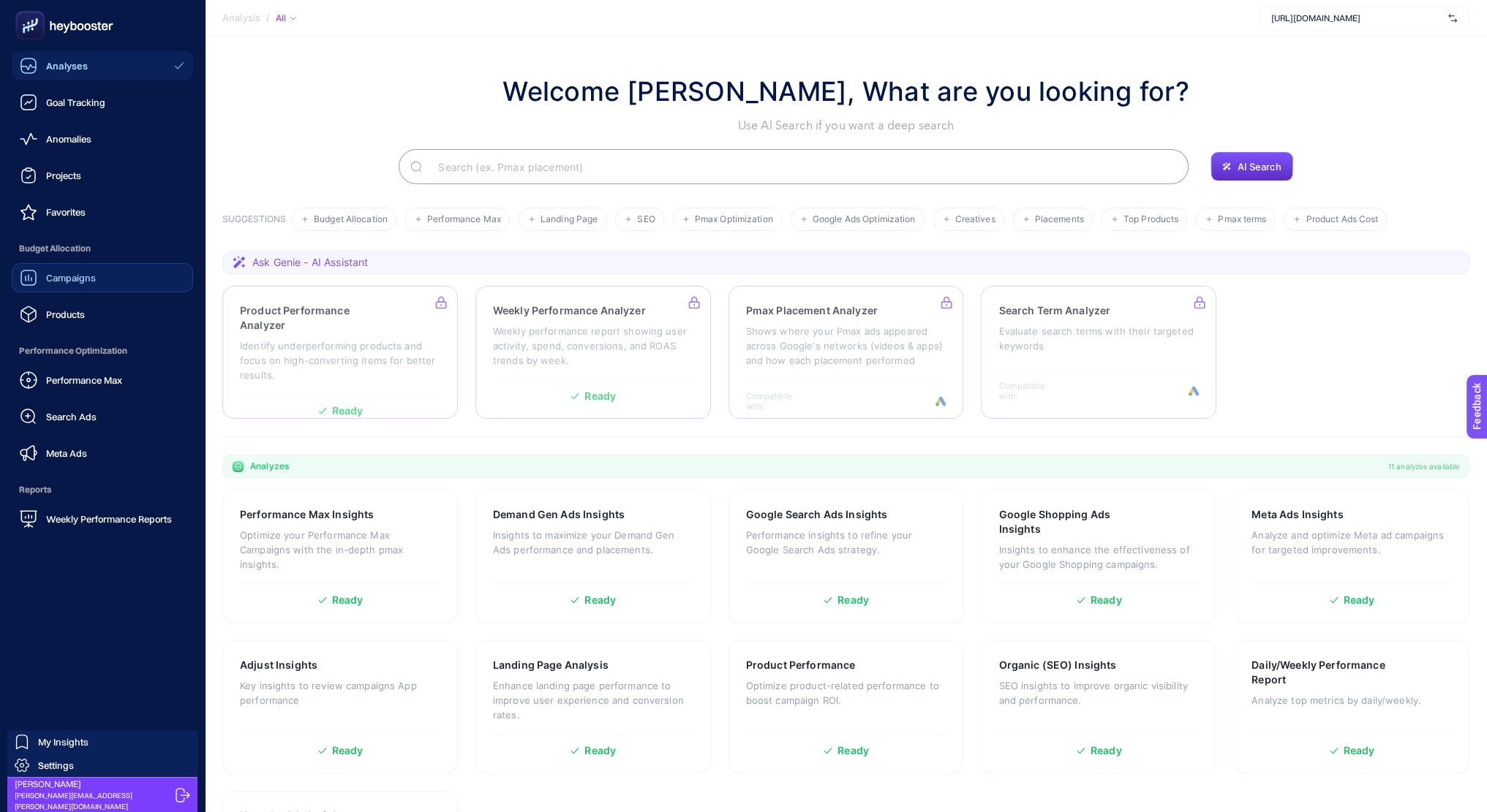
click at [82, 286] on div "Campaigns" at bounding box center [57, 277] width 76 height 18
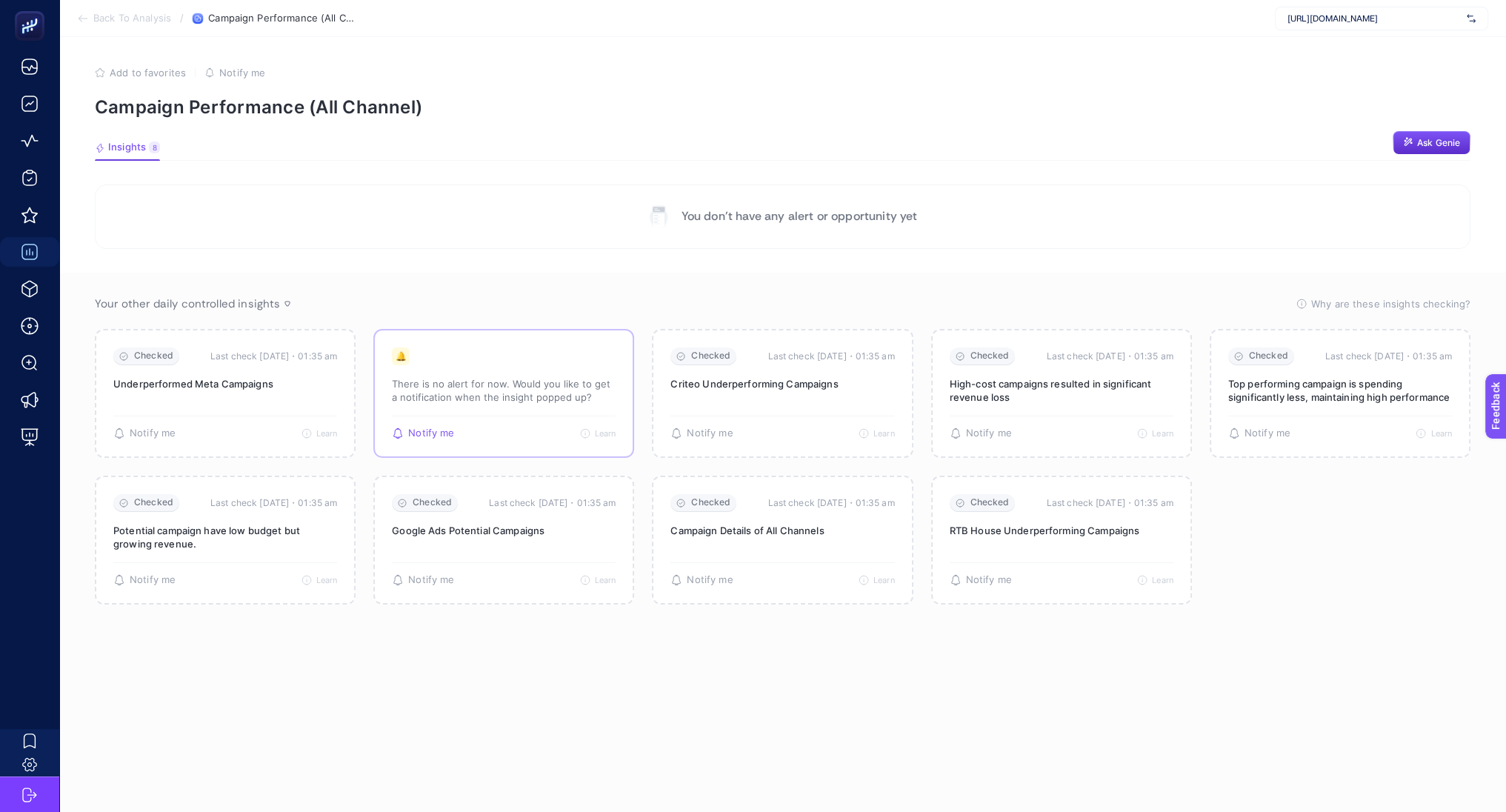
click at [424, 429] on span "Notify me" at bounding box center [431, 433] width 46 height 11
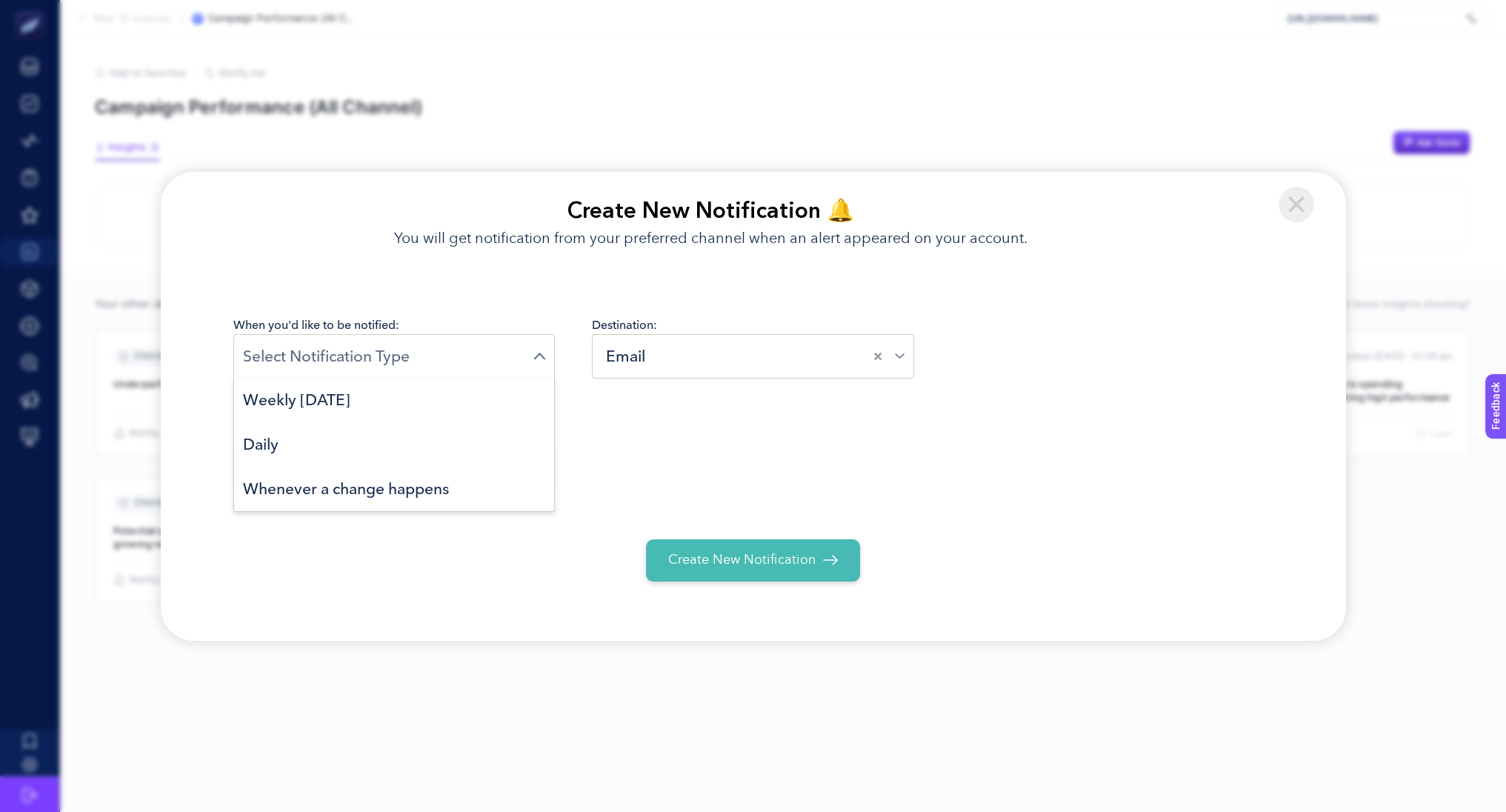
click at [447, 376] on div "Loading..." at bounding box center [395, 356] width 323 height 45
click at [434, 434] on li "Daily" at bounding box center [395, 444] width 321 height 45
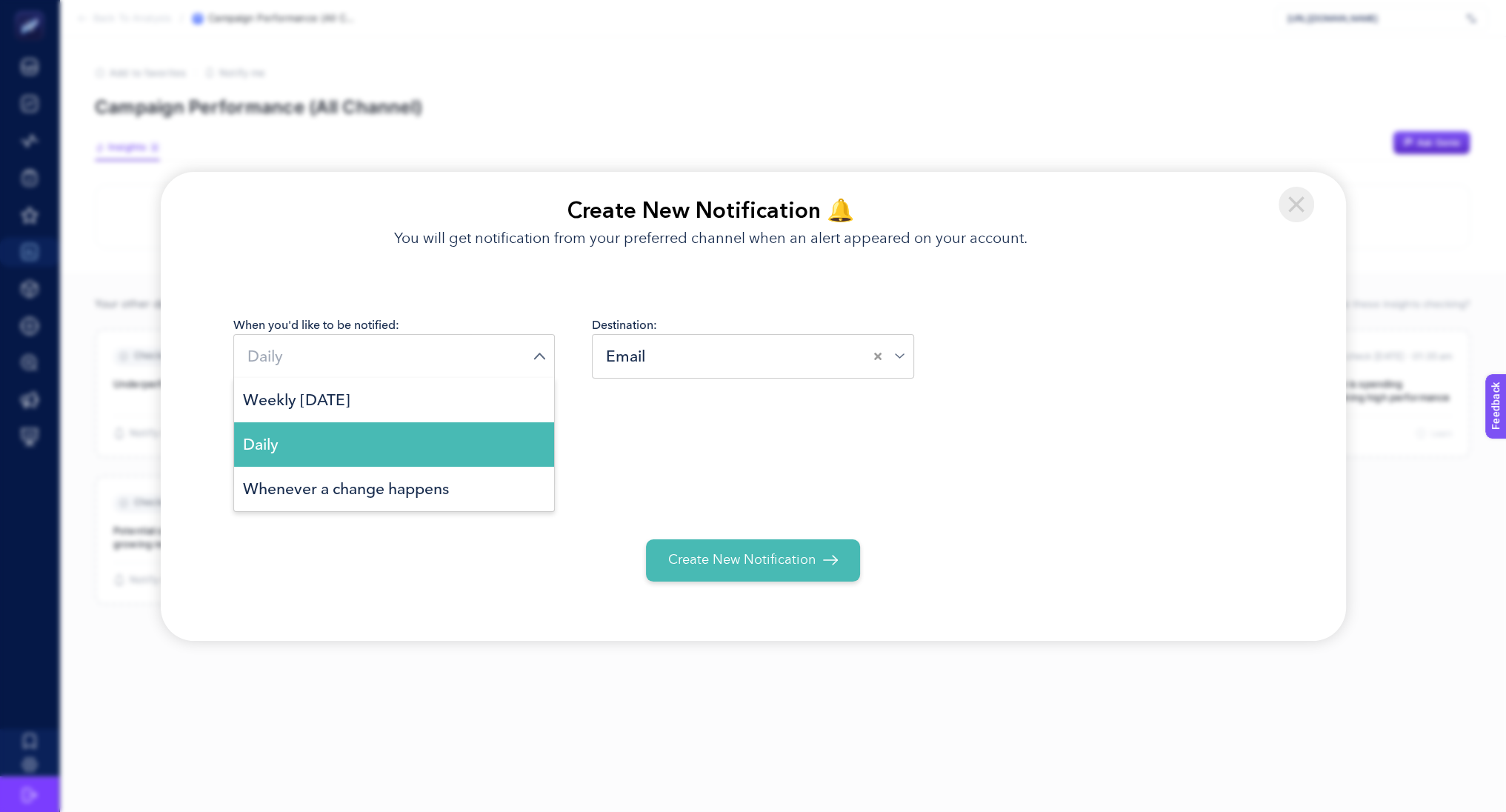
click at [445, 368] on div "Daily Loading..." at bounding box center [395, 356] width 323 height 45
click at [418, 416] on li "Weekly [DATE]" at bounding box center [395, 399] width 321 height 45
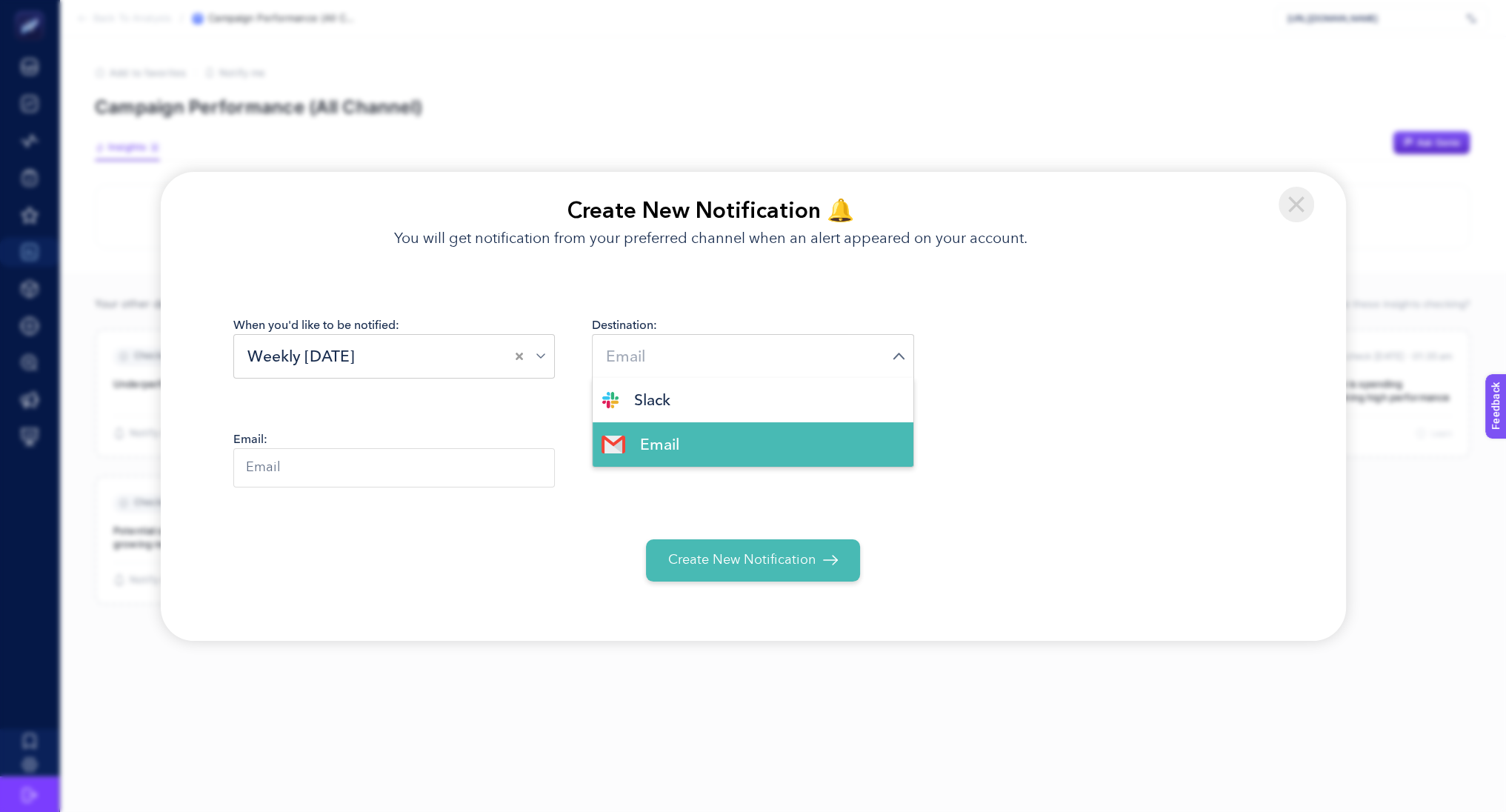
click at [683, 352] on input "Search for option" at bounding box center [747, 356] width 290 height 23
click at [688, 402] on li "Slack" at bounding box center [753, 399] width 321 height 45
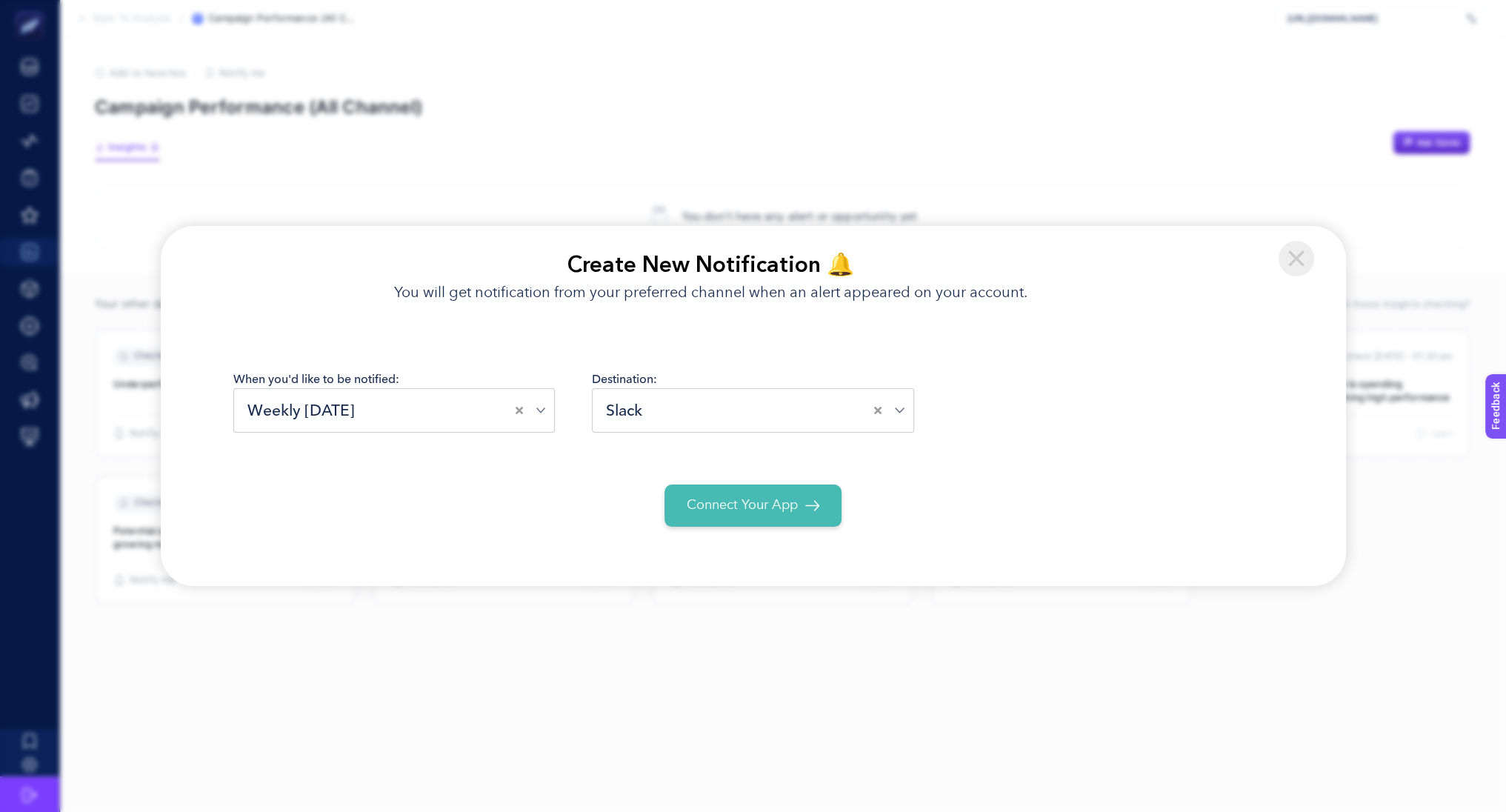
click at [792, 500] on span "Connect Your App" at bounding box center [742, 505] width 111 height 20
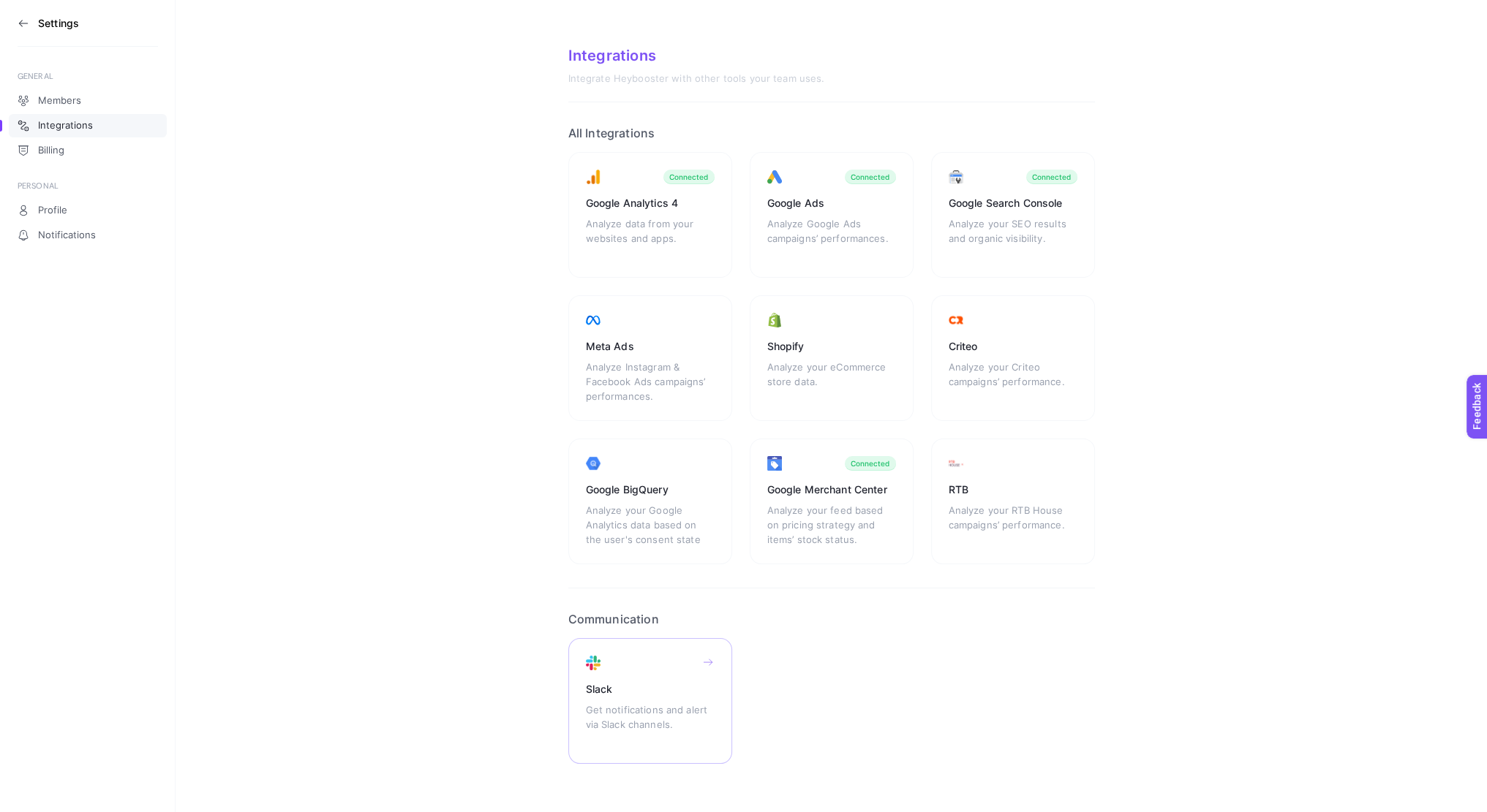
click at [659, 692] on div "Slack" at bounding box center [649, 689] width 128 height 15
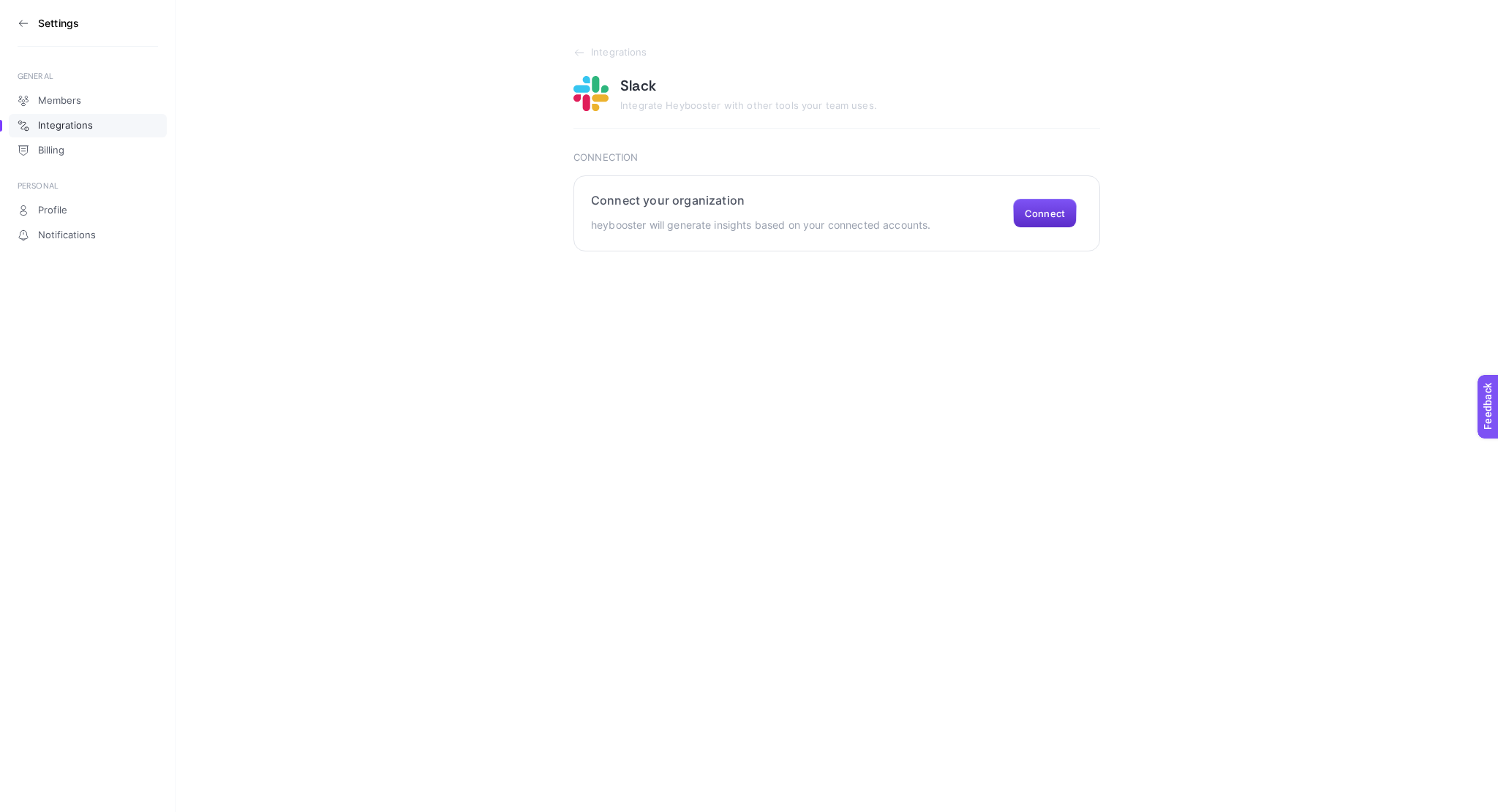
click at [1032, 229] on section "Connect your organization heybooster will generate insights based on your conne…" at bounding box center [837, 213] width 527 height 76
click at [1042, 215] on button "Connect" at bounding box center [1045, 213] width 64 height 29
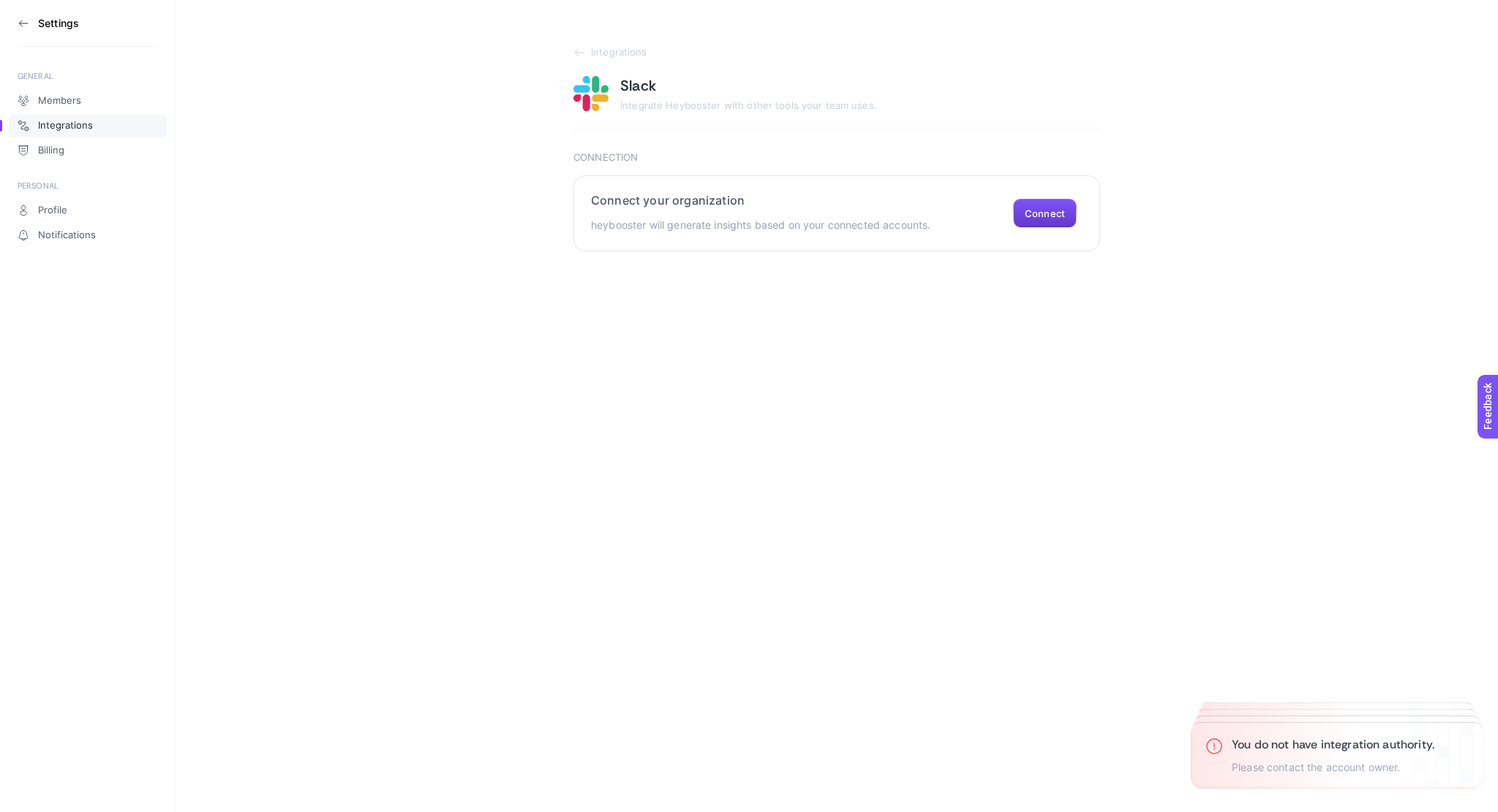
click at [1042, 215] on button "Connect" at bounding box center [1045, 213] width 64 height 29
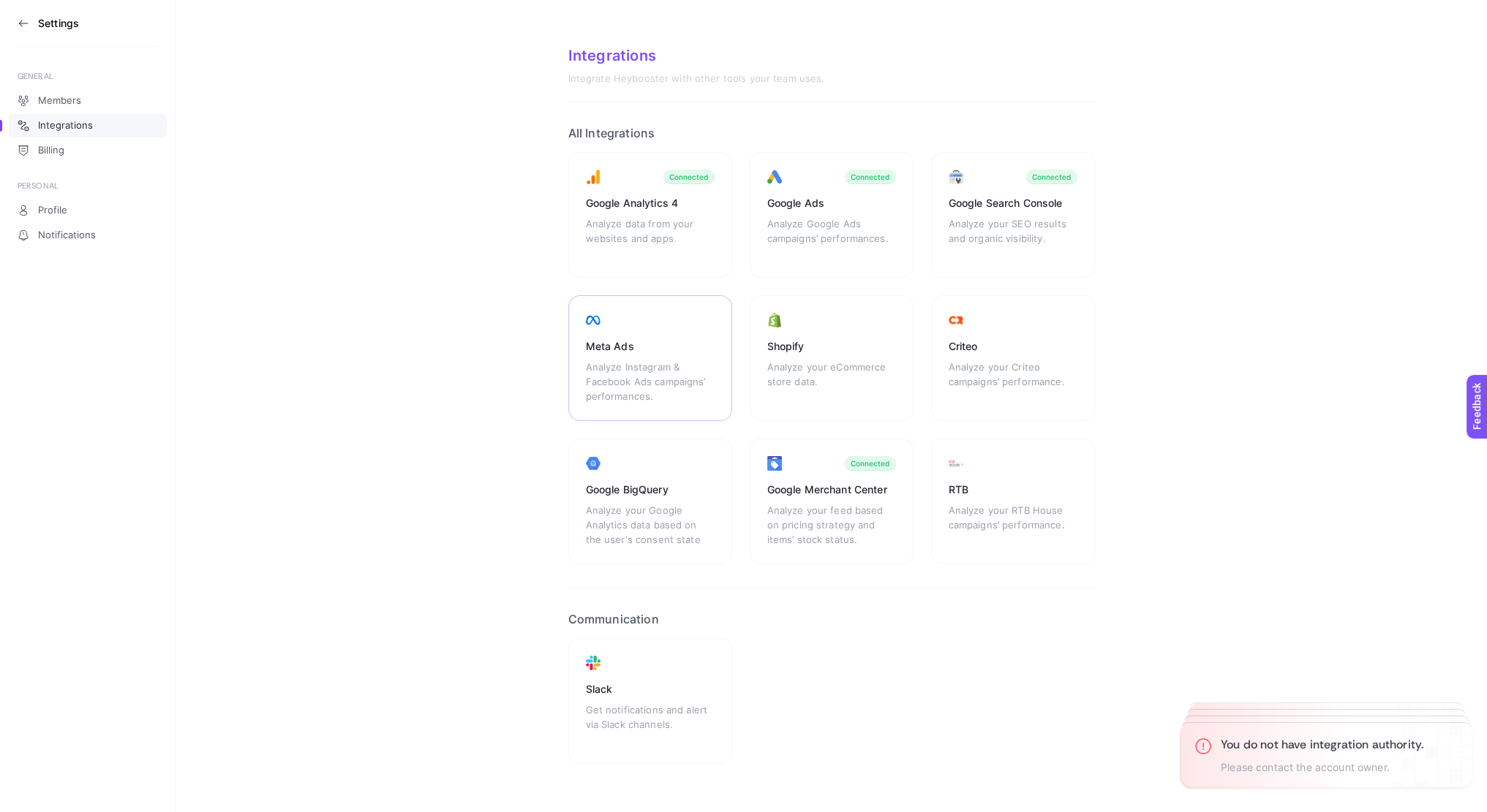
click at [656, 369] on div "Analyze Instagram & Facebook Ads campaigns’ performances." at bounding box center [649, 381] width 128 height 44
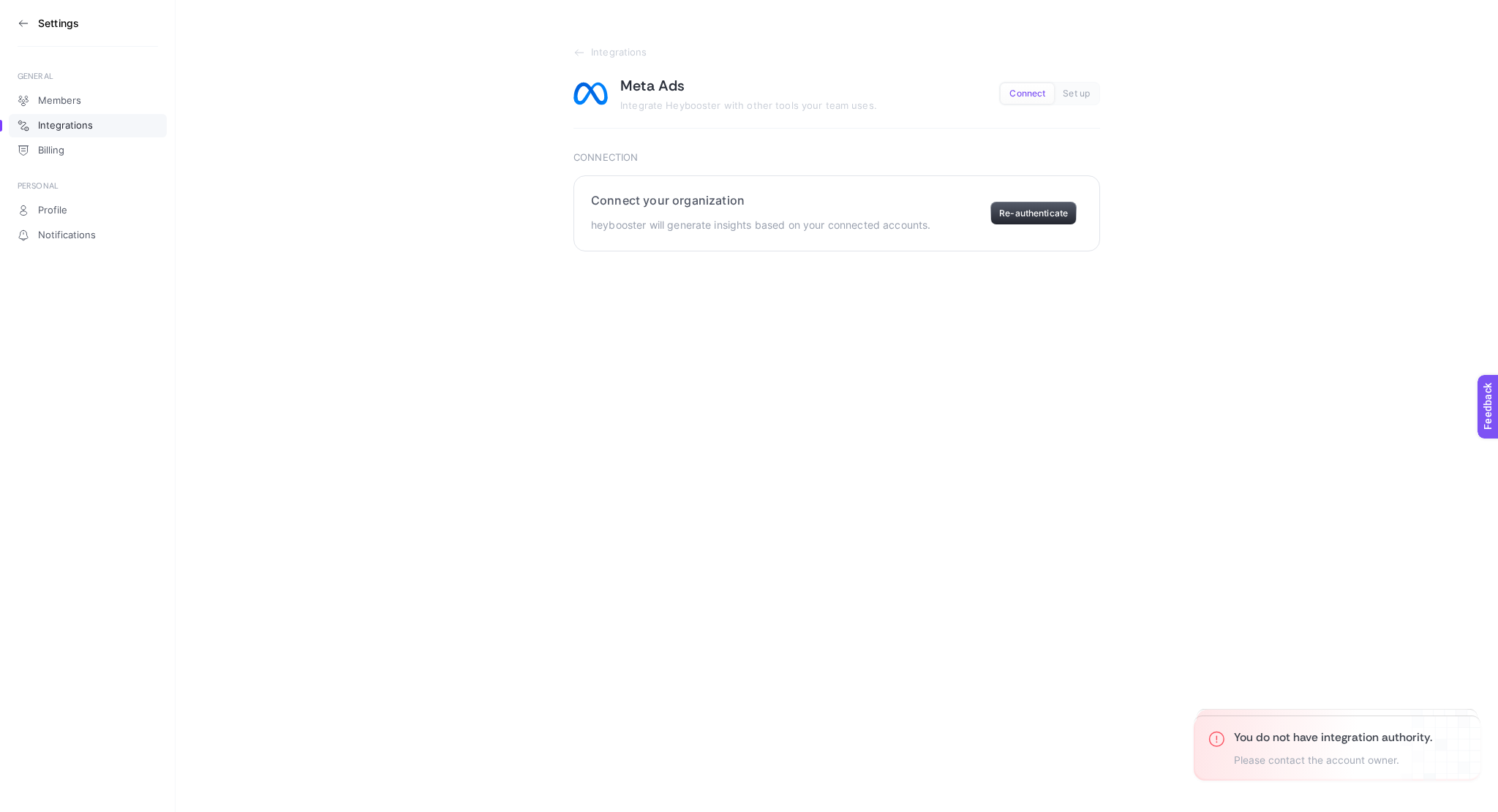
click at [1053, 210] on button "Re-authenticate" at bounding box center [1033, 213] width 86 height 23
click at [1028, 220] on button "Re-authenticate" at bounding box center [1033, 213] width 86 height 23
click at [1497, 461] on section "Feedback" at bounding box center [1506, 463] width 64 height 50
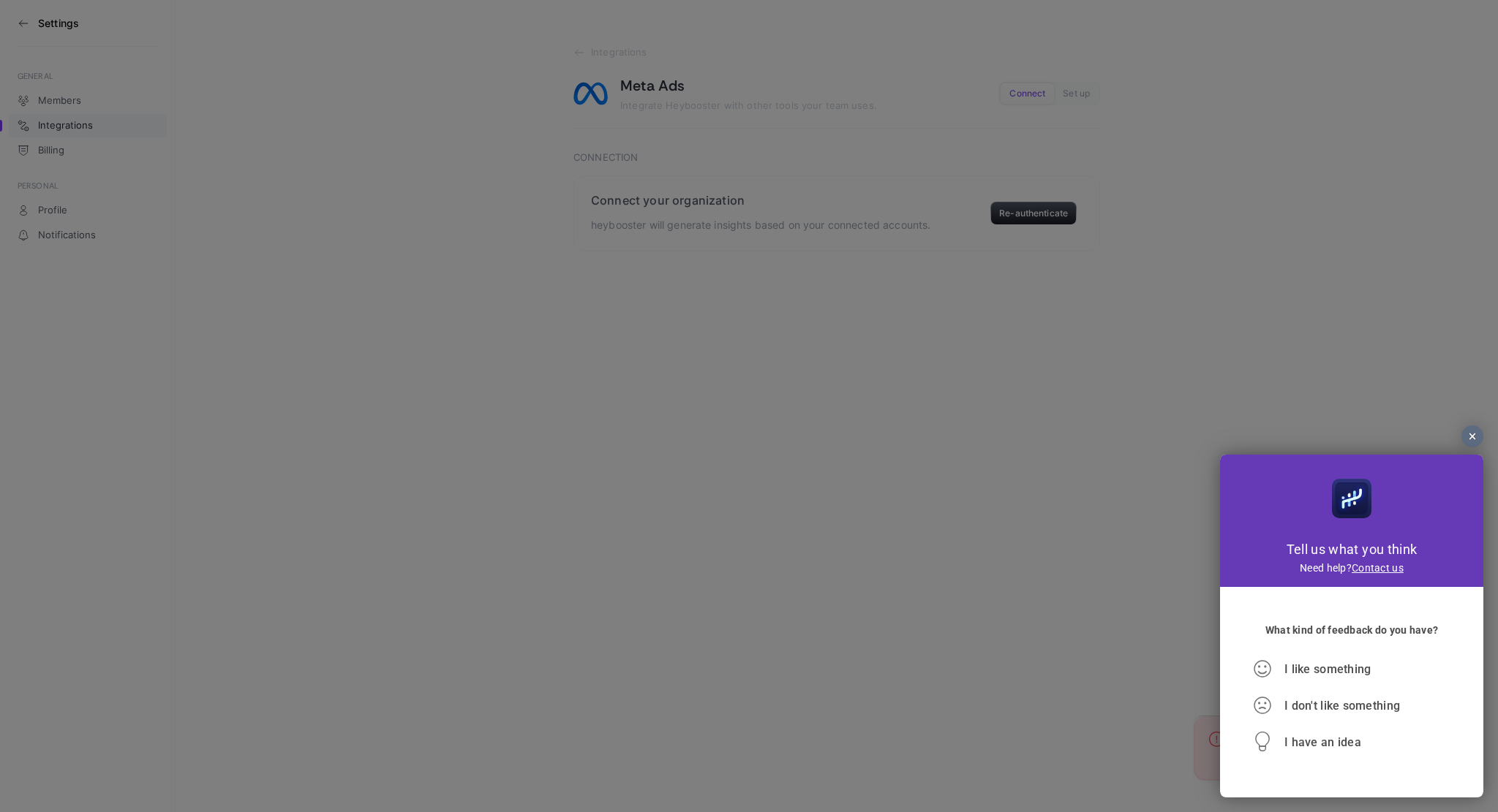
click at [1468, 440] on div at bounding box center [1472, 436] width 22 height 22
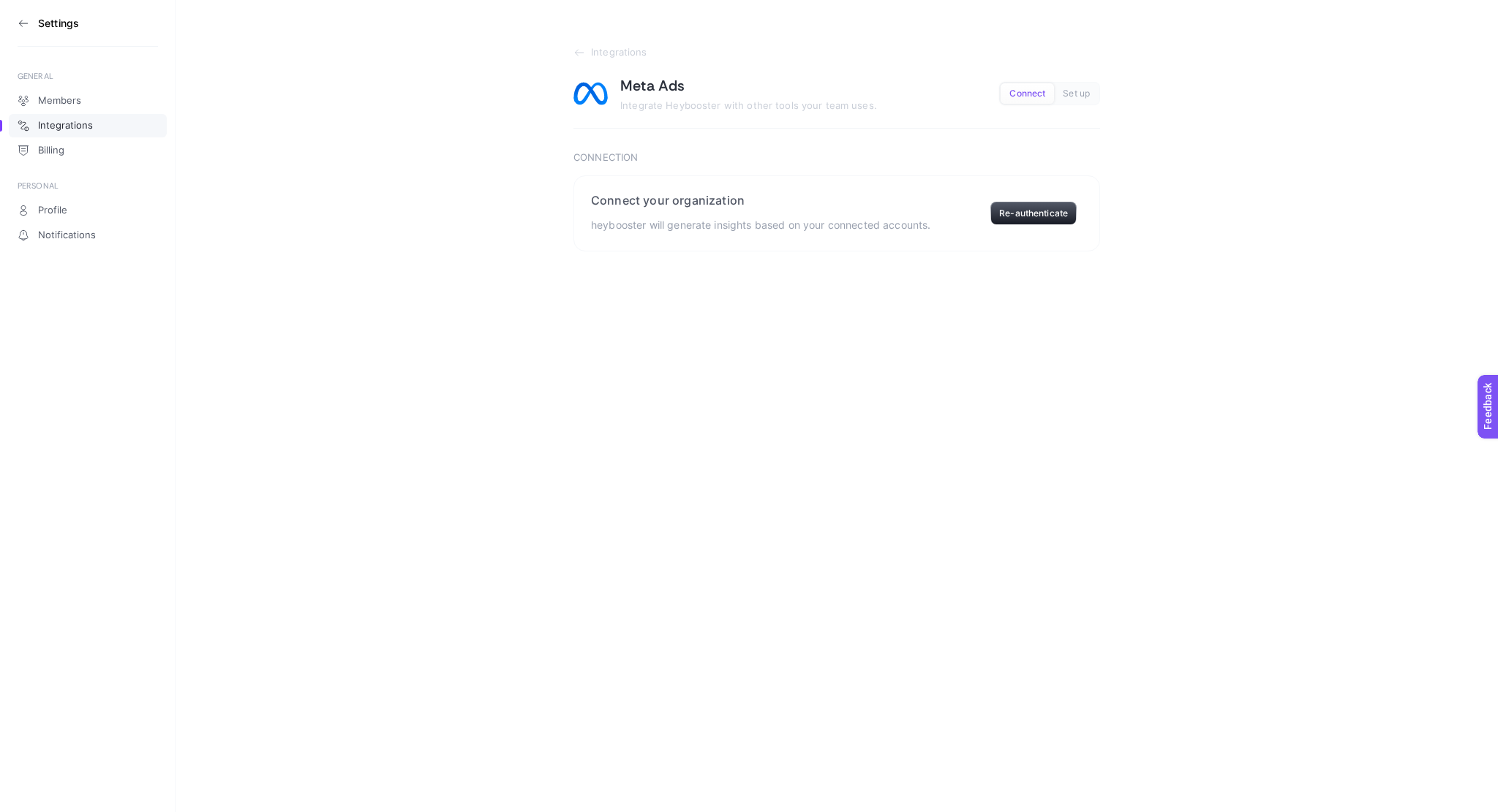
click at [22, 25] on icon at bounding box center [20, 22] width 3 height 6
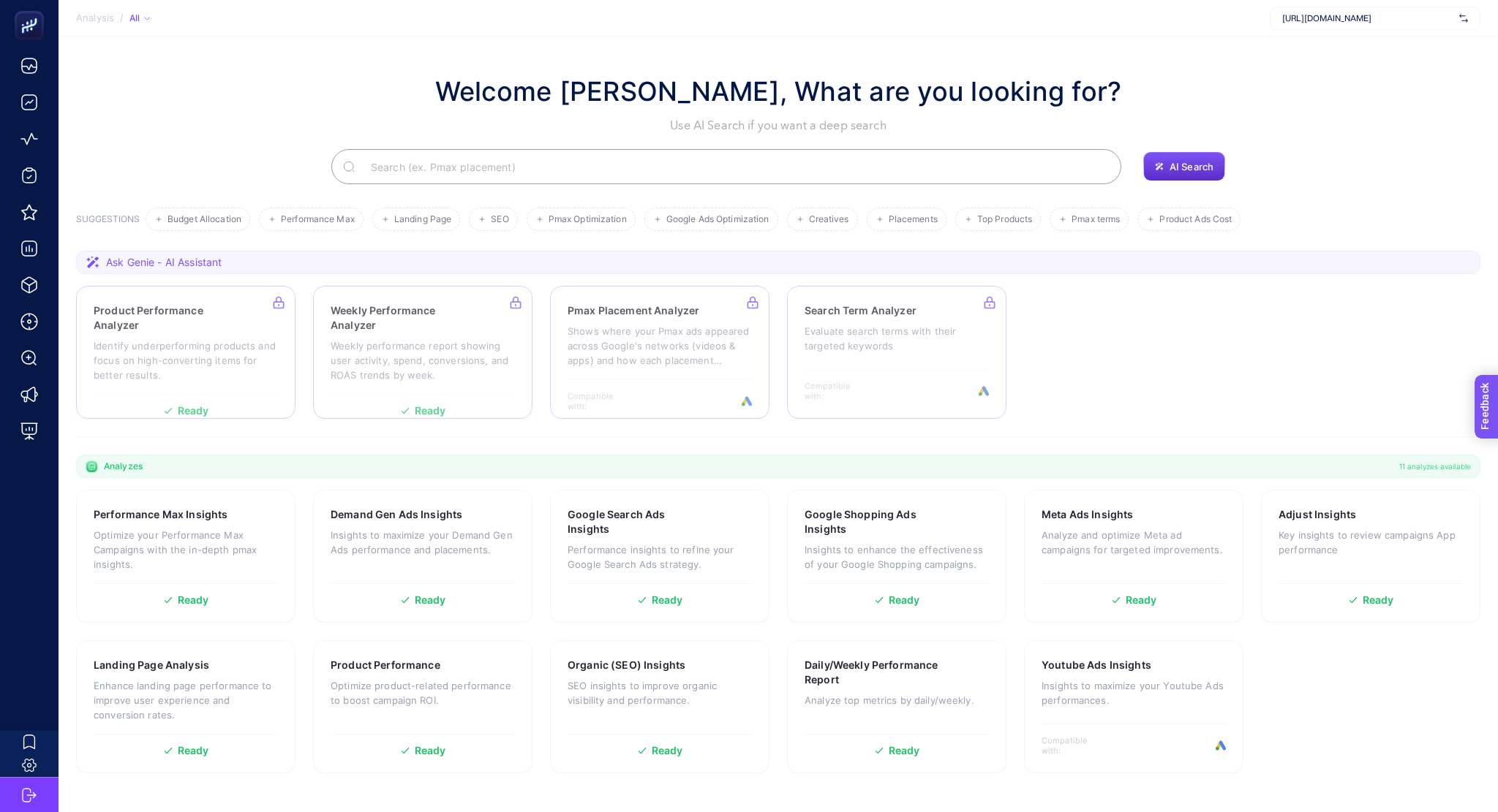
click at [1497, 455] on section "Feedback" at bounding box center [1506, 463] width 64 height 50
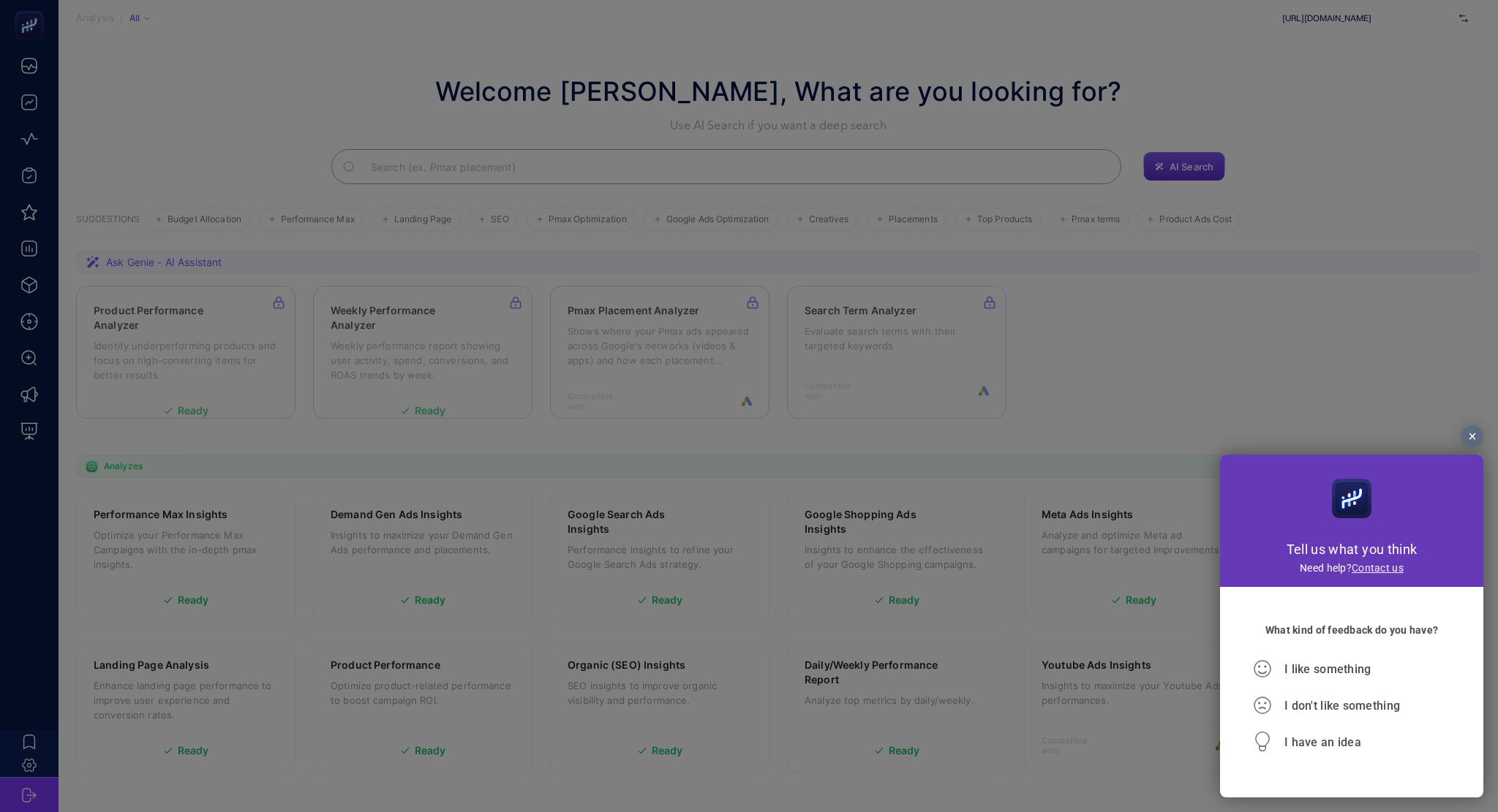
click at [1391, 572] on link "Contact us" at bounding box center [1377, 568] width 52 height 11
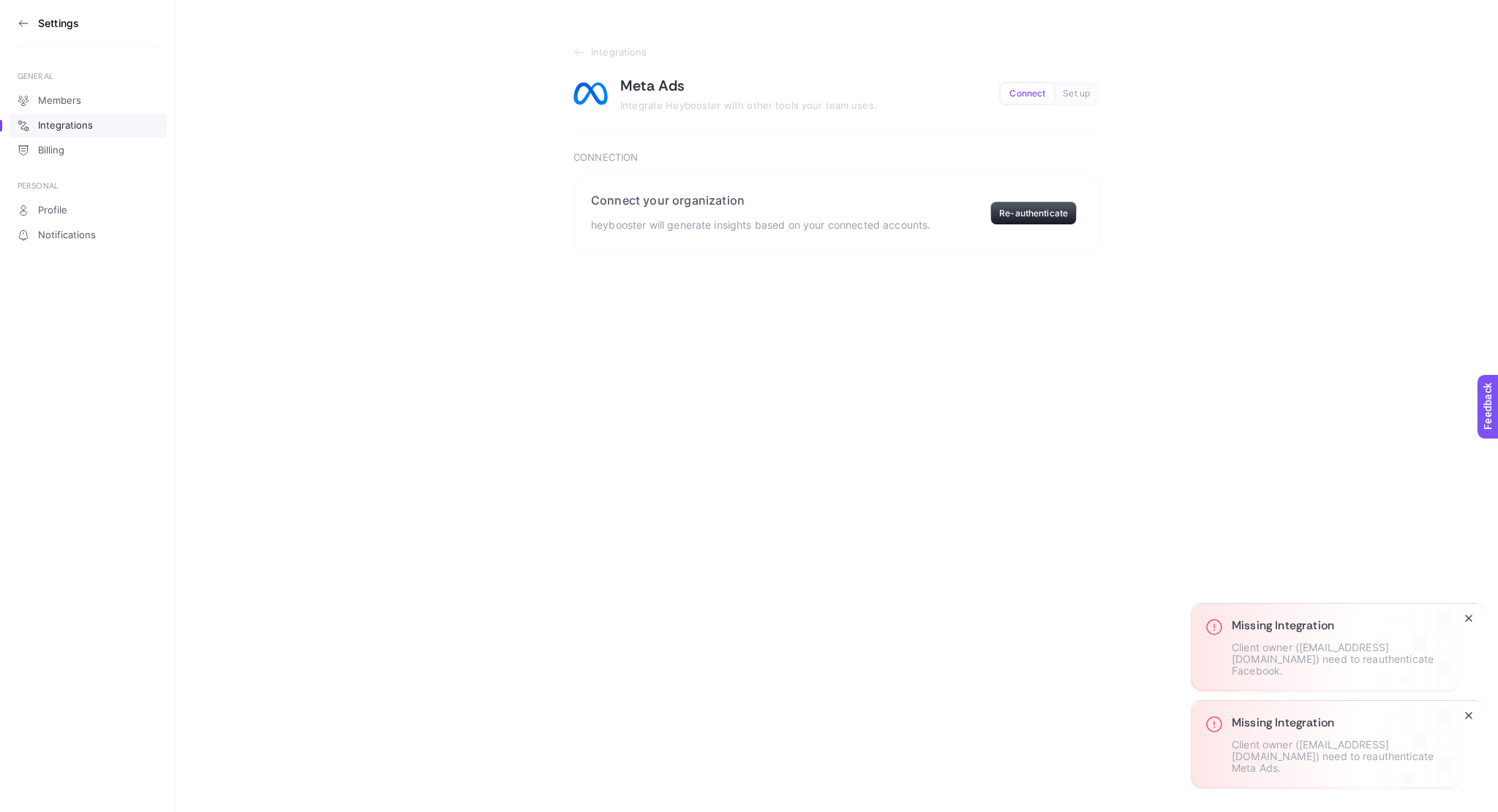
click at [1373, 668] on p "Client owner ([EMAIL_ADDRESS][DOMAIN_NAME]) need to reauthenticate Facebook." at bounding box center [1339, 658] width 214 height 35
click at [1345, 751] on p "Client owner ([EMAIL_ADDRESS][DOMAIN_NAME]) need to reauthenticate Meta Ads." at bounding box center [1339, 756] width 214 height 35
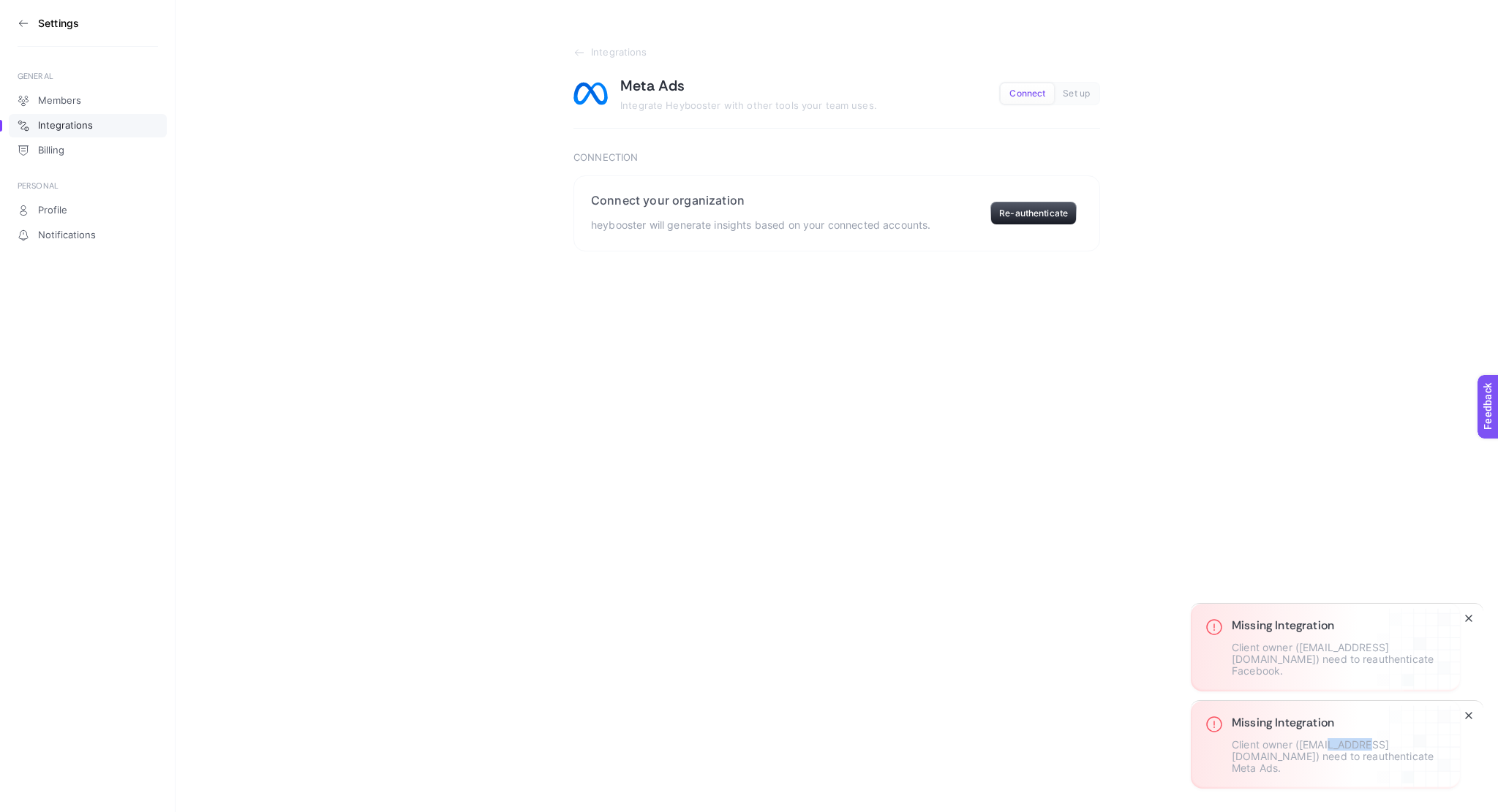
click at [1345, 751] on p "Client owner ([EMAIL_ADDRESS][DOMAIN_NAME]) need to reauthenticate Meta Ads." at bounding box center [1339, 756] width 214 height 35
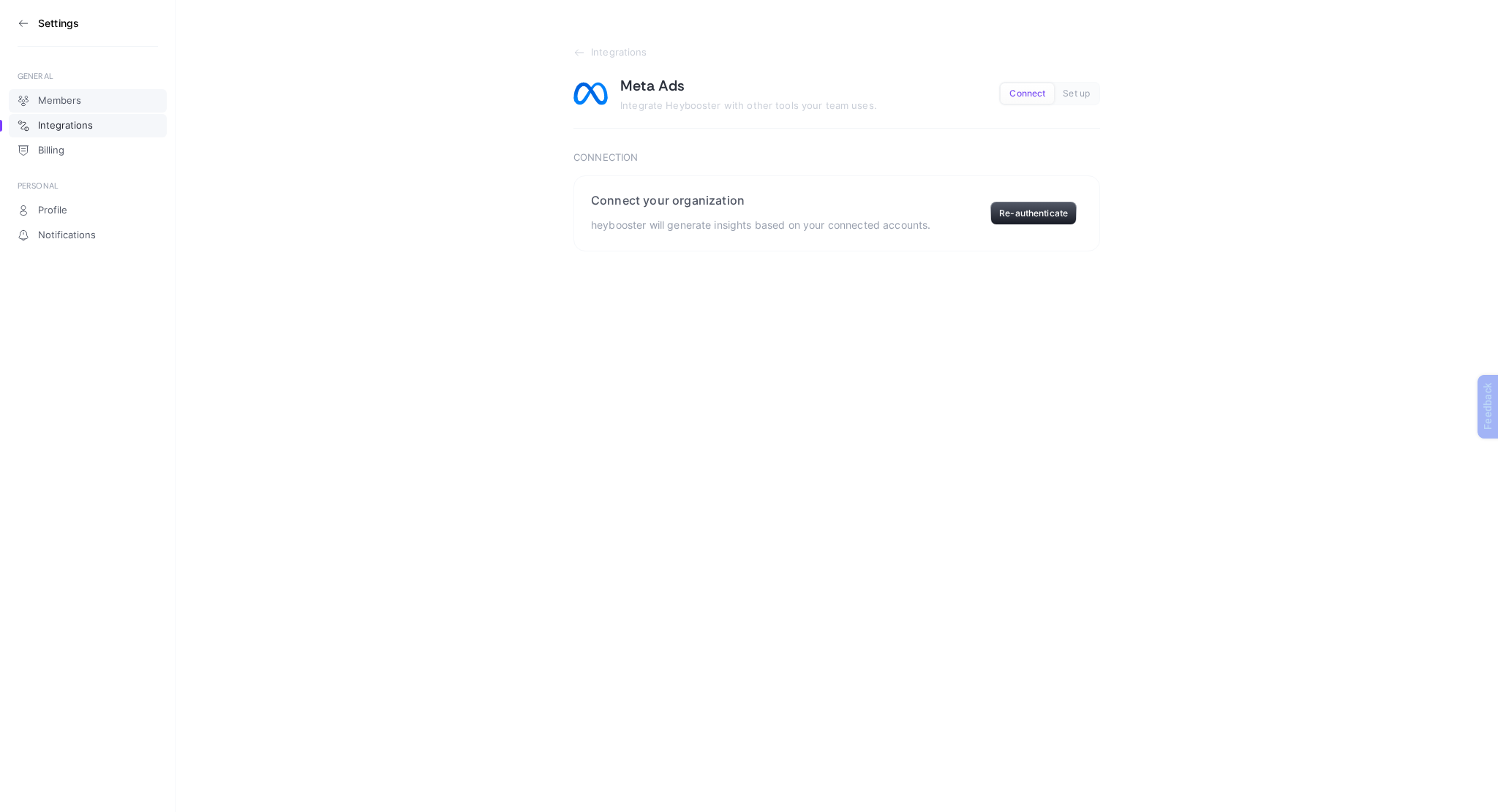
click at [34, 100] on link "Members" at bounding box center [87, 100] width 158 height 23
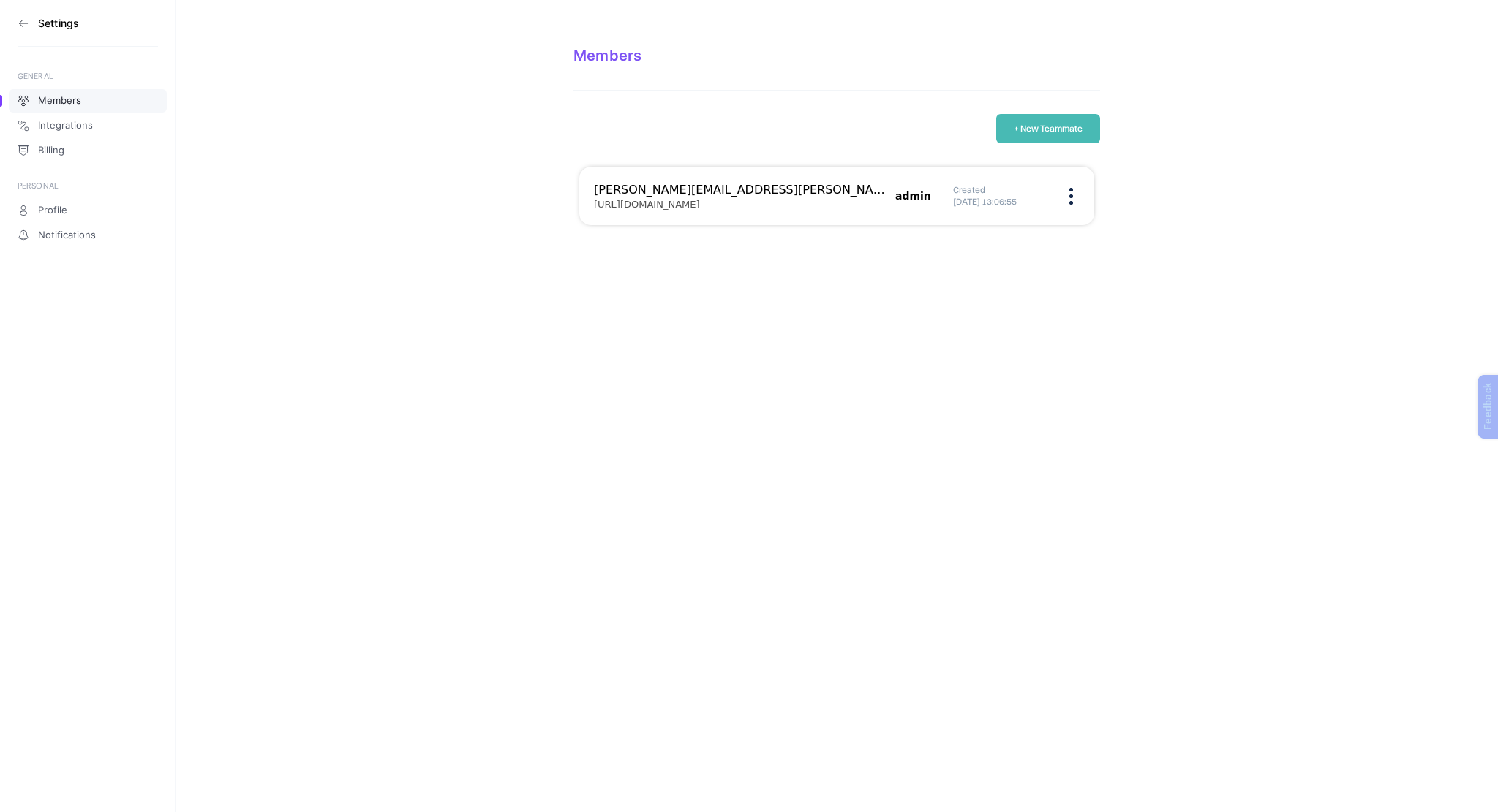
click at [26, 26] on icon at bounding box center [23, 23] width 11 height 11
